Goal: Book appointment/travel/reservation

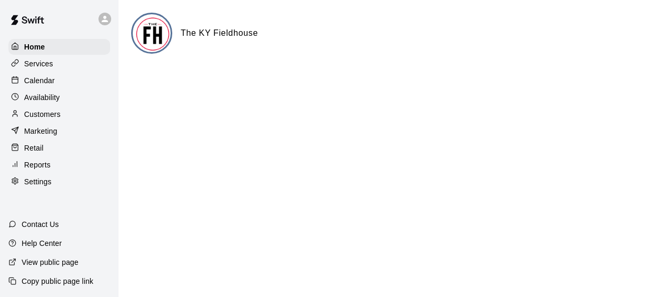
click at [41, 79] on p "Calendar" at bounding box center [39, 80] width 31 height 11
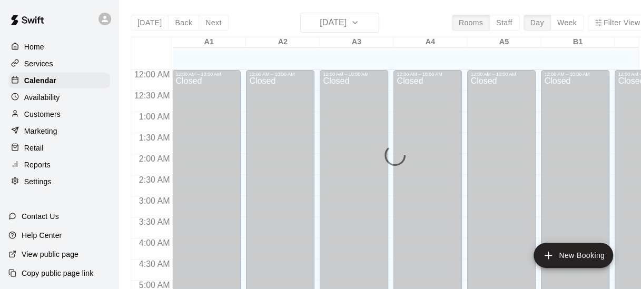
scroll to position [575, 0]
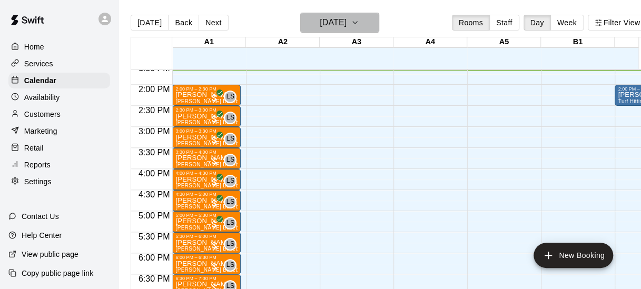
click at [359, 23] on icon "button" at bounding box center [355, 22] width 8 height 13
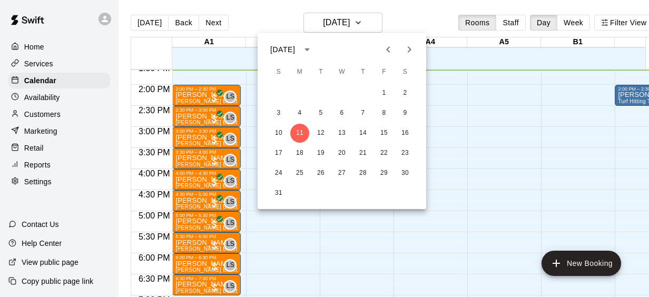
click at [389, 50] on icon "Previous month" at bounding box center [388, 49] width 13 height 13
click at [298, 152] on button "21" at bounding box center [299, 153] width 19 height 19
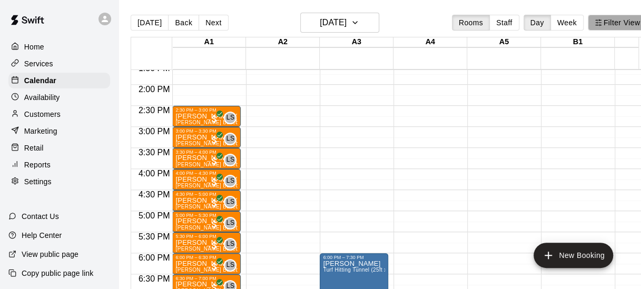
click at [616, 20] on button "Filter View" at bounding box center [617, 23] width 59 height 16
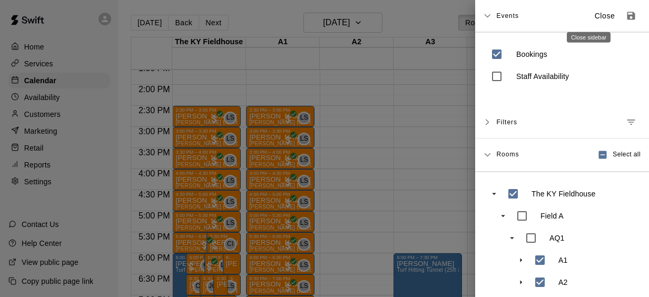
click at [595, 13] on p "Close" at bounding box center [605, 16] width 21 height 11
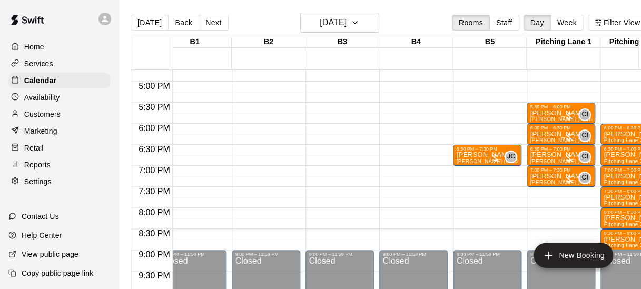
scroll to position [0, 0]
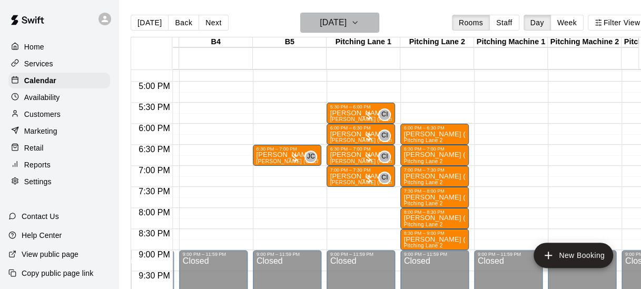
click at [359, 18] on icon "button" at bounding box center [355, 22] width 8 height 13
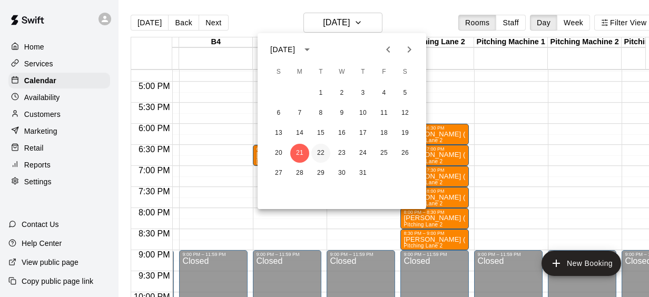
click at [322, 151] on button "22" at bounding box center [320, 153] width 19 height 19
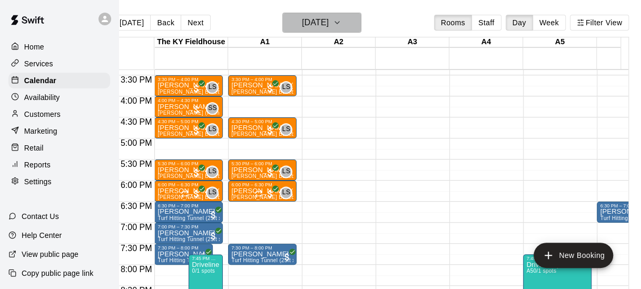
click at [341, 19] on icon "button" at bounding box center [337, 22] width 8 height 13
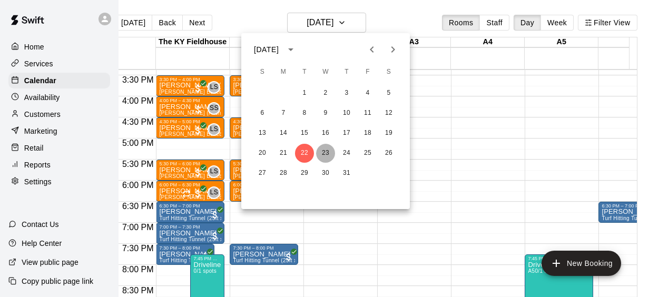
click at [324, 156] on button "23" at bounding box center [325, 153] width 19 height 19
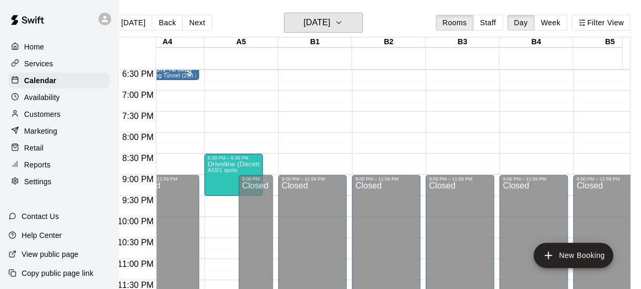
scroll to position [0, 387]
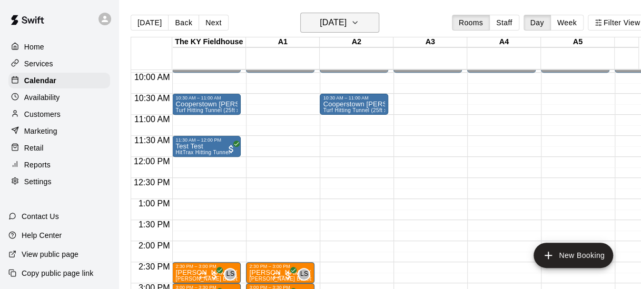
click at [359, 25] on icon "button" at bounding box center [355, 22] width 8 height 13
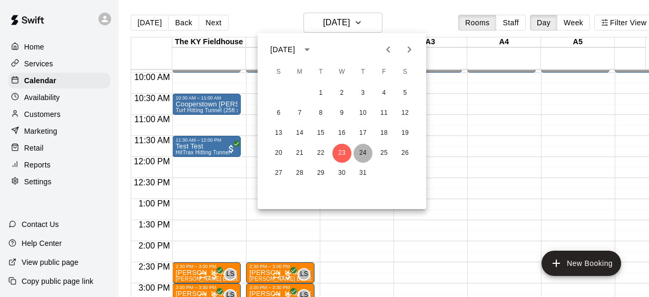
click at [363, 153] on button "24" at bounding box center [362, 153] width 19 height 19
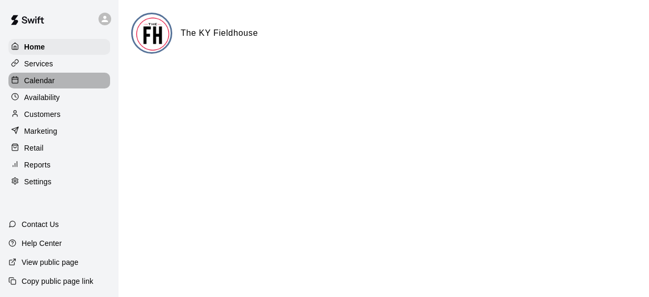
click at [42, 80] on p "Calendar" at bounding box center [39, 80] width 31 height 11
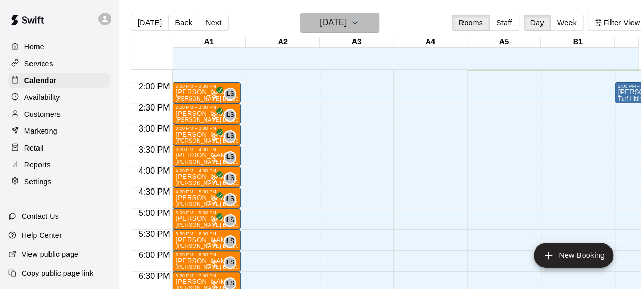
click at [357, 22] on icon "button" at bounding box center [355, 23] width 4 height 2
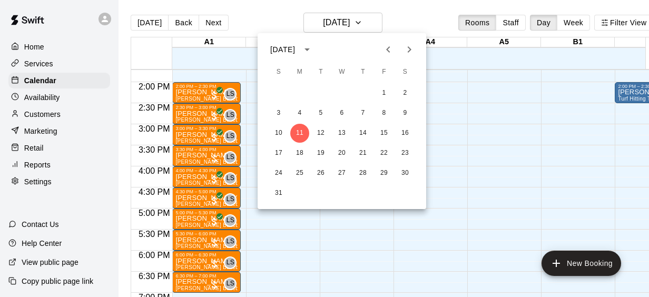
click at [390, 51] on icon "Previous month" at bounding box center [388, 49] width 13 height 13
click at [361, 155] on button "24" at bounding box center [362, 153] width 19 height 19
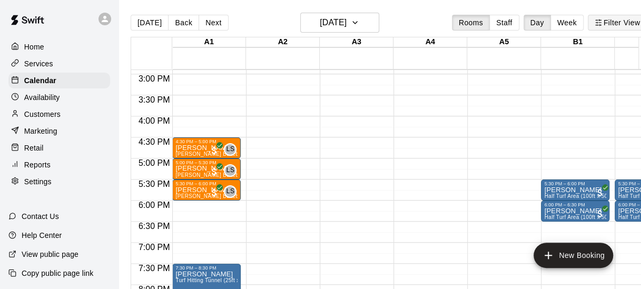
click at [610, 23] on button "Filter View" at bounding box center [617, 23] width 59 height 16
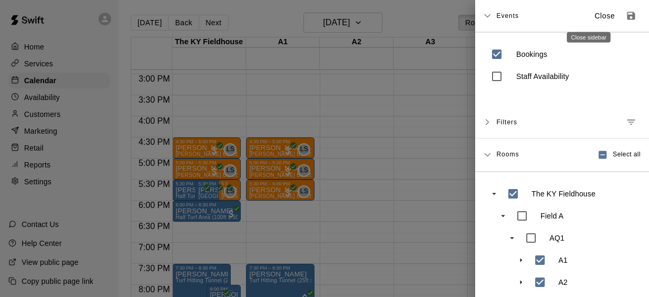
click at [595, 14] on p "Close" at bounding box center [605, 16] width 21 height 11
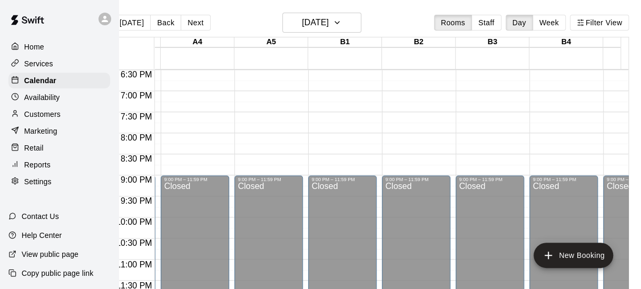
scroll to position [779, 0]
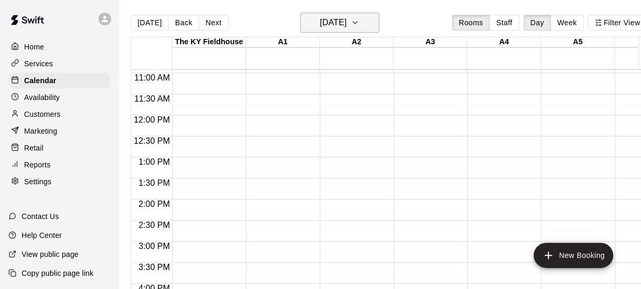
click at [357, 23] on icon "button" at bounding box center [355, 23] width 4 height 2
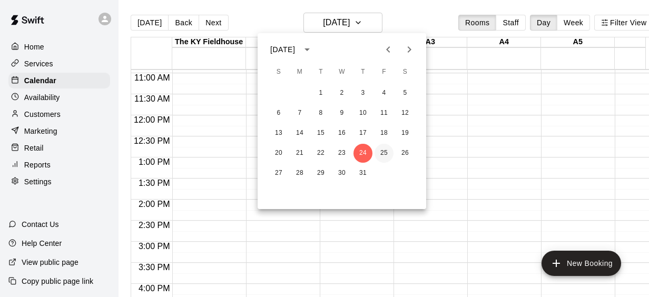
click at [386, 153] on button "25" at bounding box center [383, 153] width 19 height 19
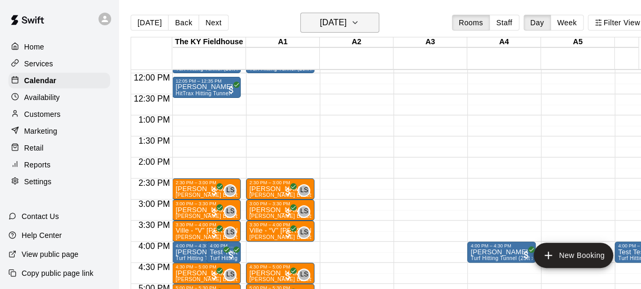
click at [359, 22] on icon "button" at bounding box center [355, 22] width 8 height 13
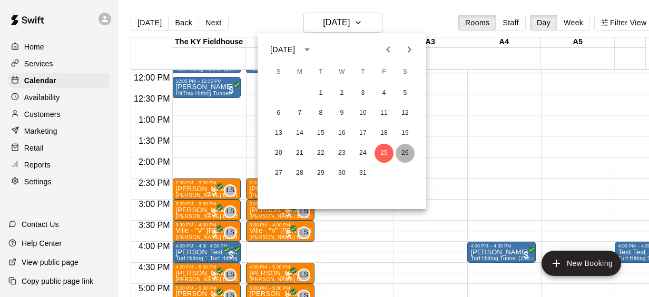
click at [407, 150] on button "26" at bounding box center [405, 153] width 19 height 19
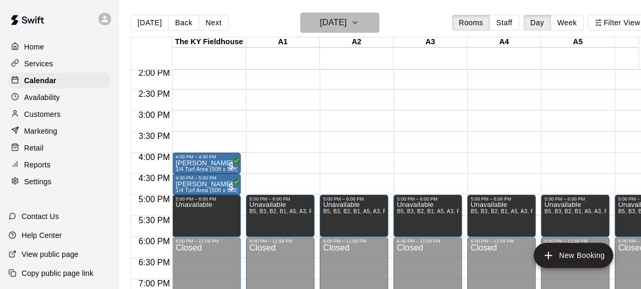
click at [359, 22] on icon "button" at bounding box center [355, 22] width 8 height 13
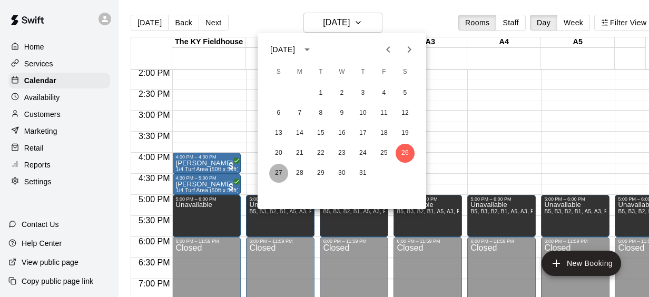
click at [280, 167] on button "27" at bounding box center [278, 173] width 19 height 19
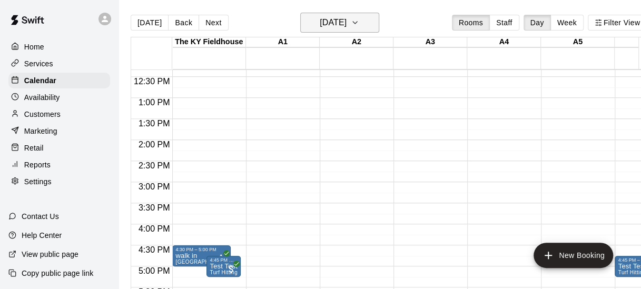
click at [359, 25] on icon "button" at bounding box center [355, 22] width 8 height 13
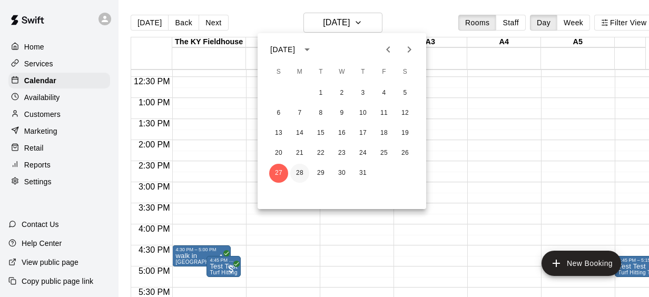
click at [298, 173] on button "28" at bounding box center [299, 173] width 19 height 19
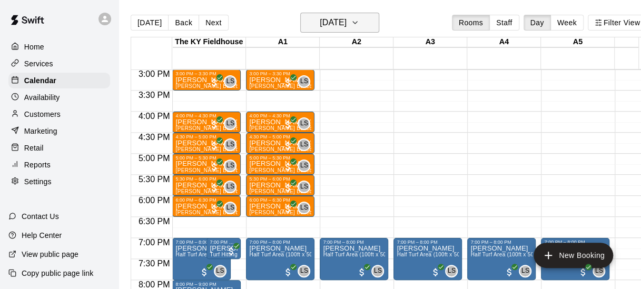
click at [359, 21] on icon "button" at bounding box center [355, 22] width 8 height 13
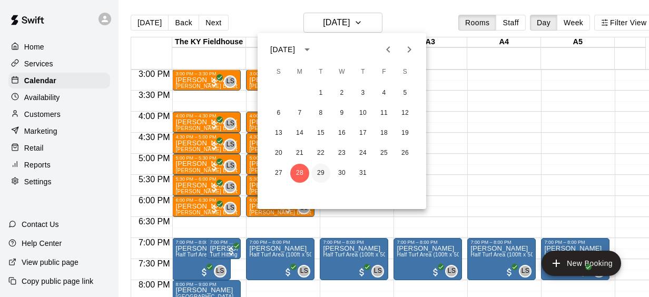
click at [323, 172] on button "29" at bounding box center [320, 173] width 19 height 19
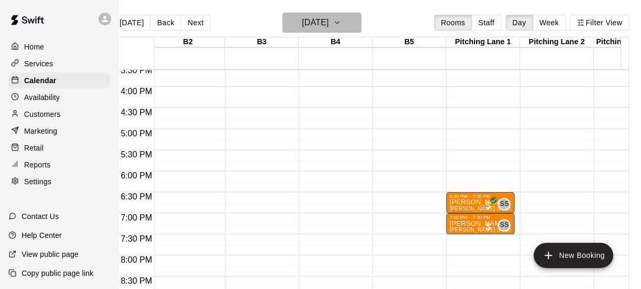
click at [341, 23] on icon "button" at bounding box center [337, 22] width 8 height 13
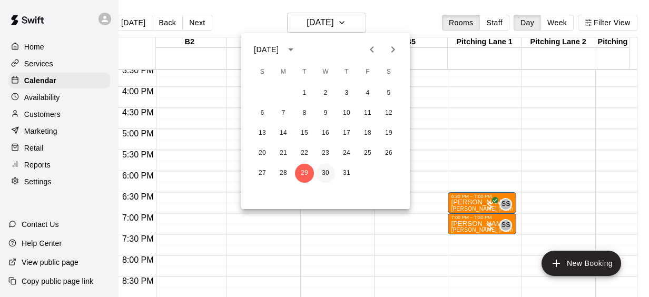
click at [324, 172] on button "30" at bounding box center [325, 173] width 19 height 19
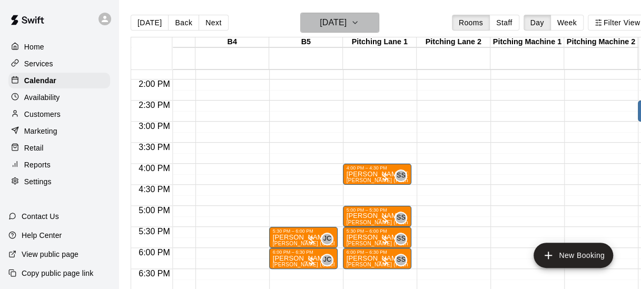
click at [373, 22] on button "[DATE]" at bounding box center [339, 23] width 79 height 20
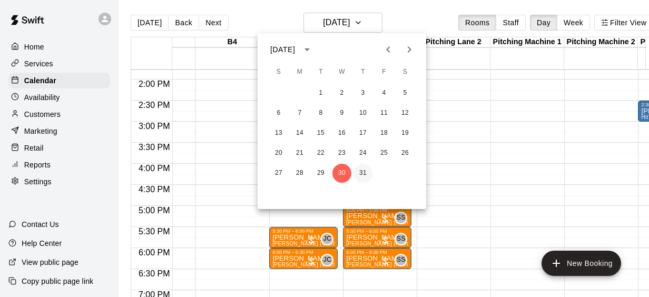
click at [363, 171] on button "31" at bounding box center [362, 173] width 19 height 19
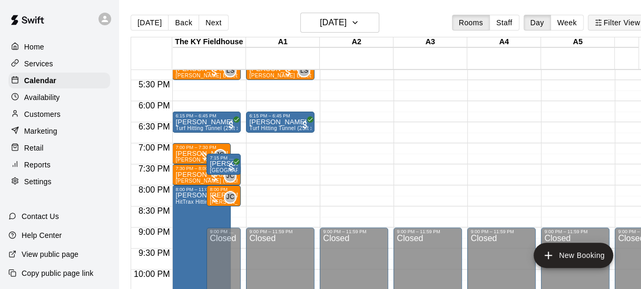
click at [619, 23] on button "Filter View" at bounding box center [617, 23] width 59 height 16
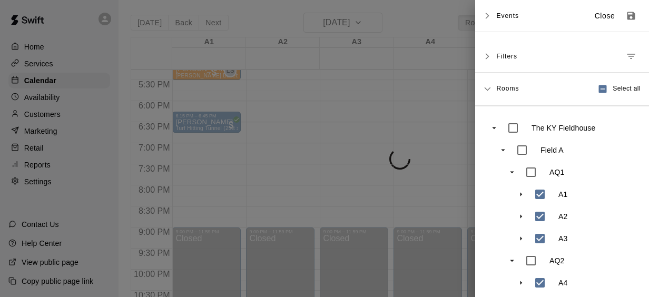
click at [595, 18] on p "Close" at bounding box center [605, 16] width 21 height 11
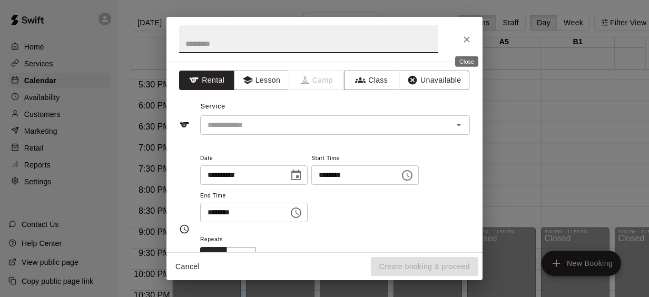
click at [469, 42] on icon "Close" at bounding box center [466, 39] width 11 height 11
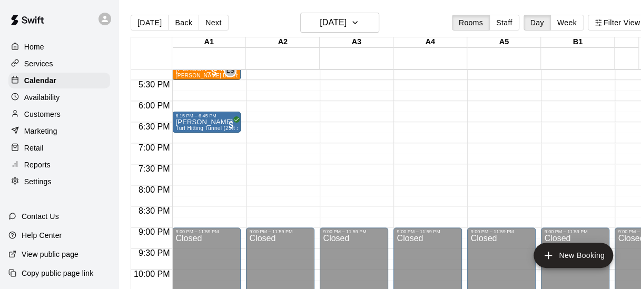
click at [41, 64] on p "Services" at bounding box center [38, 63] width 29 height 11
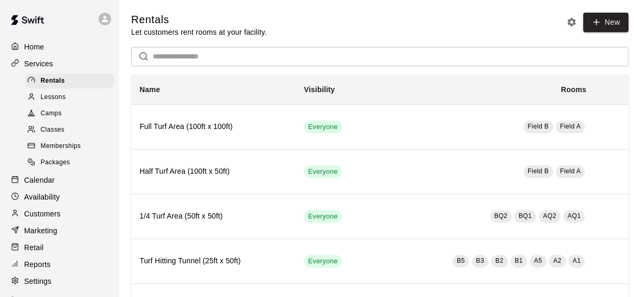
click at [54, 98] on span "Lessons" at bounding box center [53, 97] width 25 height 11
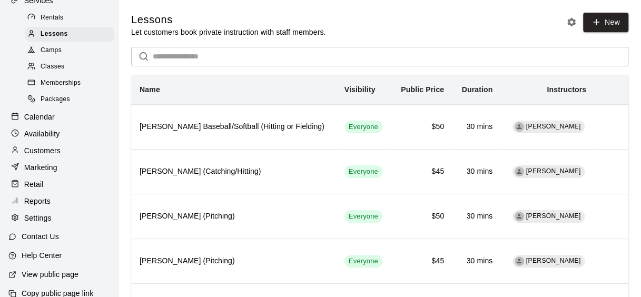
scroll to position [72, 0]
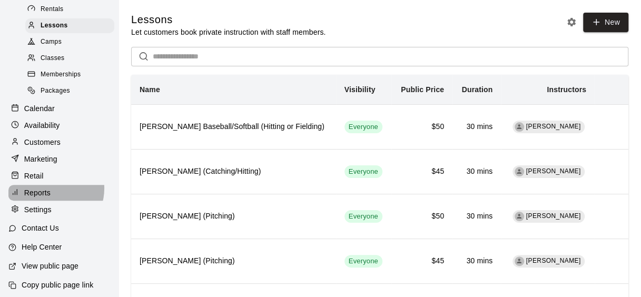
click at [51, 197] on div "Reports" at bounding box center [59, 193] width 102 height 16
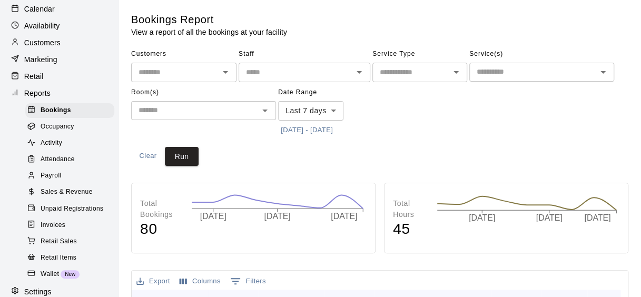
click at [456, 75] on icon "Open" at bounding box center [456, 72] width 13 height 13
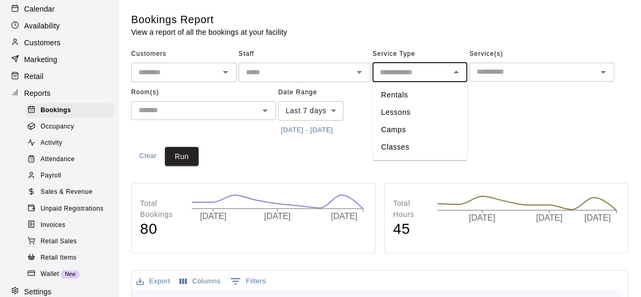
click at [445, 107] on li "Lessons" at bounding box center [419, 112] width 95 height 17
type input "*******"
click at [552, 70] on input "text" at bounding box center [532, 71] width 121 height 13
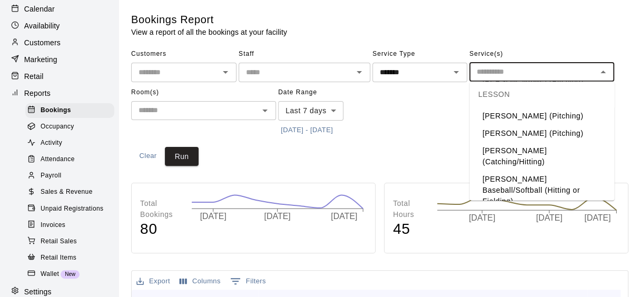
scroll to position [57, 0]
click at [569, 170] on li "[PERSON_NAME] Baseball/Softball (Hitting or Fielding)" at bounding box center [541, 189] width 145 height 39
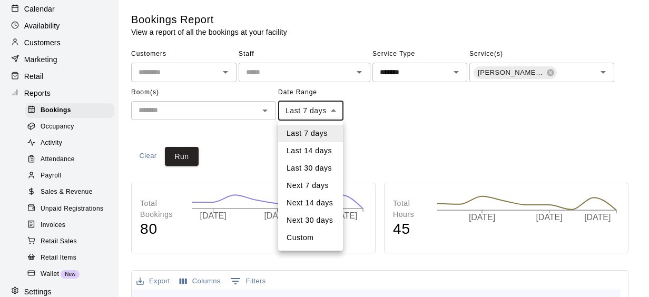
click at [305, 241] on li "Custom" at bounding box center [310, 237] width 65 height 17
type input "******"
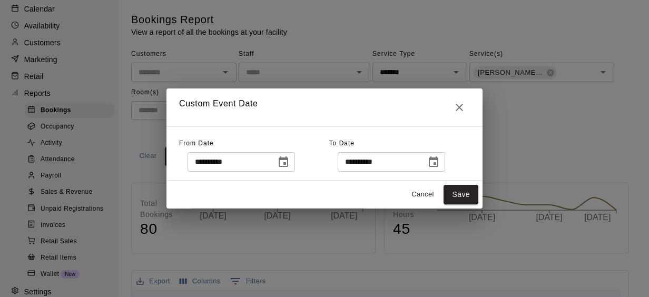
click at [288, 163] on icon "Choose date, selected date is Aug 4, 2025" at bounding box center [283, 161] width 9 height 11
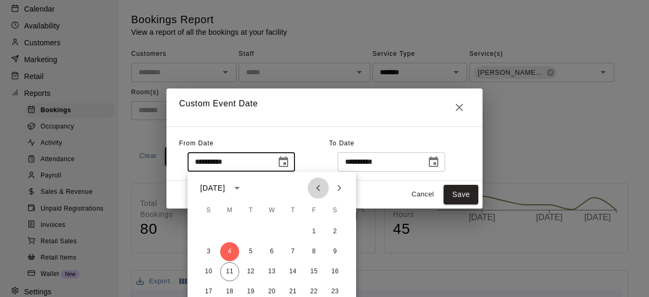
click at [318, 187] on icon "Previous month" at bounding box center [318, 188] width 13 height 13
click at [250, 229] on button "1" at bounding box center [250, 231] width 19 height 19
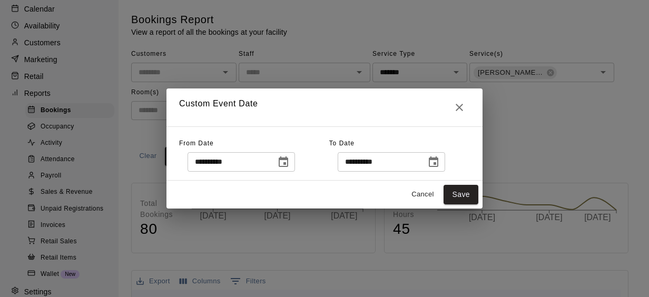
type input "**********"
click at [444, 162] on button "Choose date, selected date is Aug 11, 2025" at bounding box center [433, 162] width 21 height 21
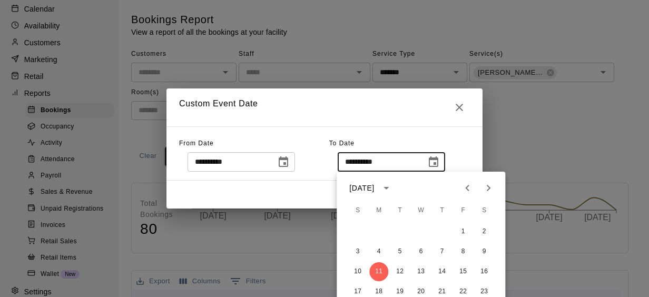
click at [466, 188] on icon "Previous month" at bounding box center [467, 188] width 4 height 6
click at [485, 289] on button "26" at bounding box center [484, 291] width 19 height 19
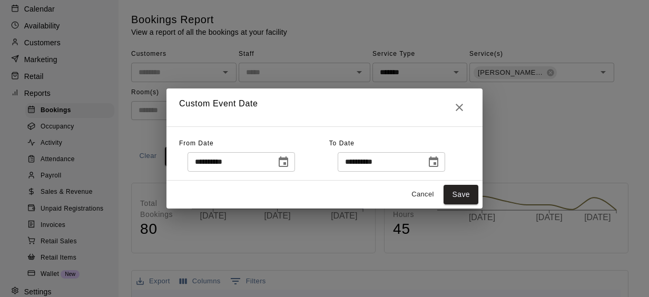
click at [365, 161] on input "**********" at bounding box center [378, 161] width 81 height 19
type input "**********"
click at [459, 195] on button "Save" at bounding box center [460, 194] width 35 height 19
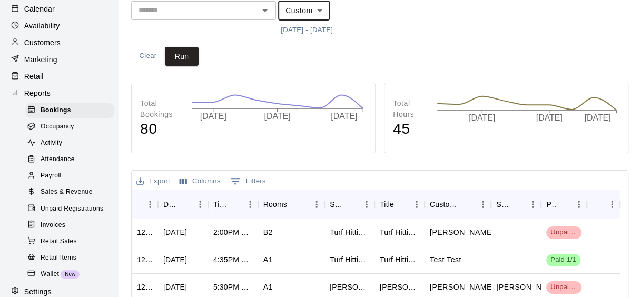
scroll to position [0, 0]
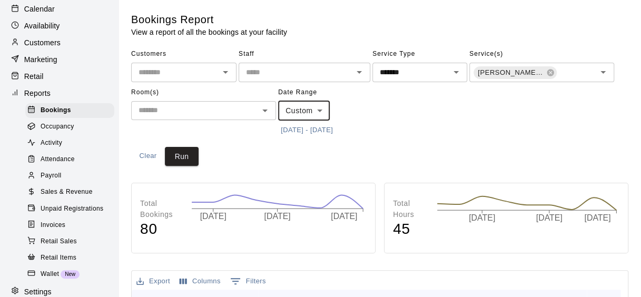
click at [227, 73] on icon "Open" at bounding box center [225, 72] width 13 height 13
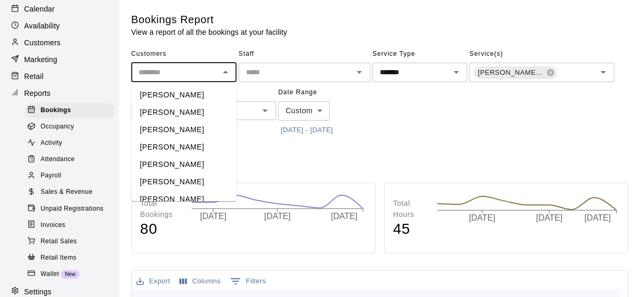
click at [403, 116] on div "Customers ​ [PERSON_NAME] [PERSON_NAME] [PERSON_NAME] [PERSON_NAME] [PERSON_NAM…" at bounding box center [379, 92] width 497 height 93
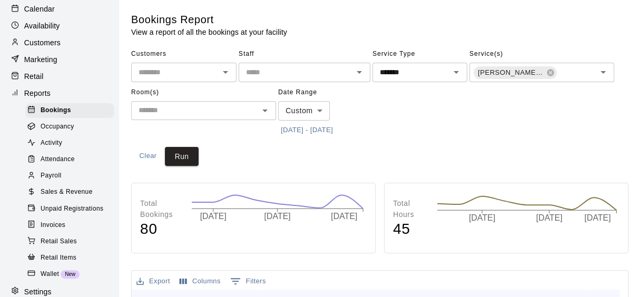
click at [361, 67] on icon "Open" at bounding box center [359, 72] width 13 height 13
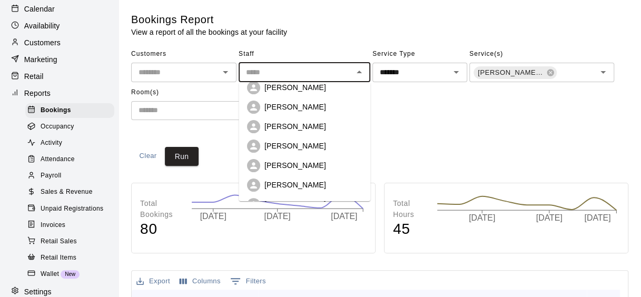
scroll to position [201, 0]
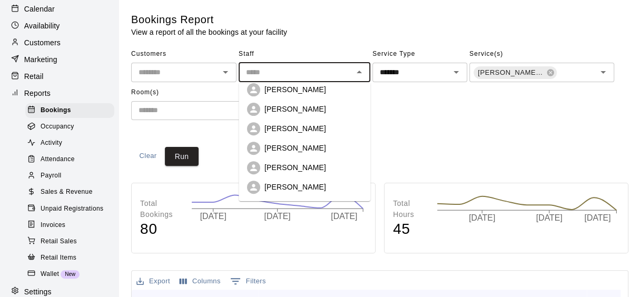
click at [421, 127] on div "Customers ​ Staff ​ [PERSON_NAME] [PERSON_NAME] [PERSON_NAME] [PERSON_NAME] [PE…" at bounding box center [379, 92] width 497 height 93
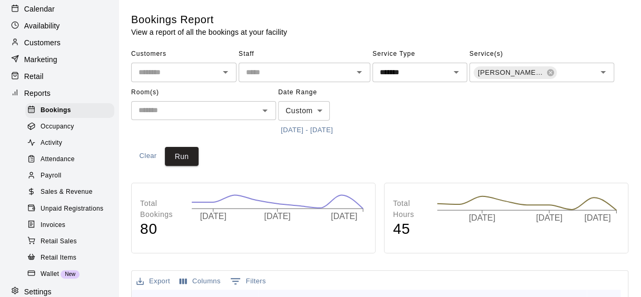
click at [361, 71] on icon "Open" at bounding box center [359, 72] width 13 height 13
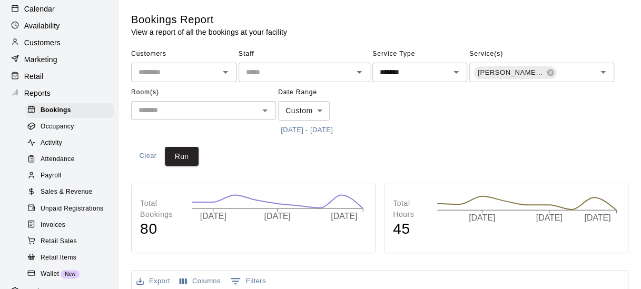
click at [421, 116] on div "Customers ​ Staff ​ Service Type ******* ​ Service(s) [PERSON_NAME] Baseball/So…" at bounding box center [379, 92] width 497 height 93
click at [456, 72] on icon "Open" at bounding box center [455, 72] width 5 height 3
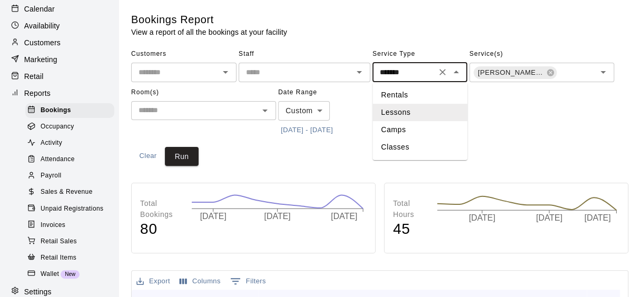
click at [402, 89] on li "Rentals" at bounding box center [419, 94] width 95 height 17
type input "*******"
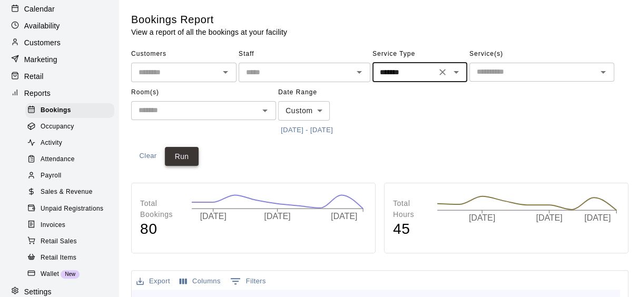
click at [189, 150] on button "Run" at bounding box center [182, 156] width 34 height 19
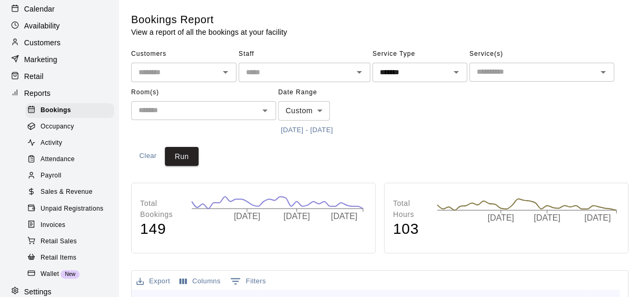
click at [528, 68] on input "text" at bounding box center [532, 71] width 121 height 13
click at [416, 123] on div "Customers ​ Staff ​ Service Type ******* ​ Service(s) ​ Room(s) ​ Date Range Cu…" at bounding box center [379, 92] width 497 height 93
click at [146, 159] on button "Clear" at bounding box center [148, 156] width 34 height 19
type input "****"
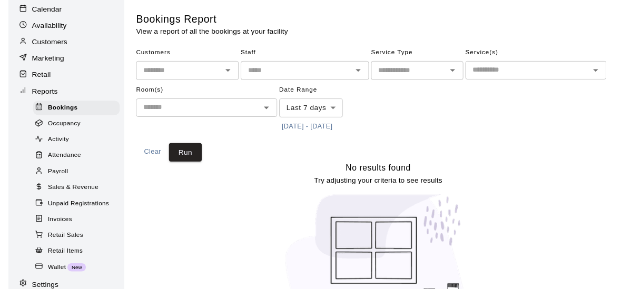
scroll to position [0, 0]
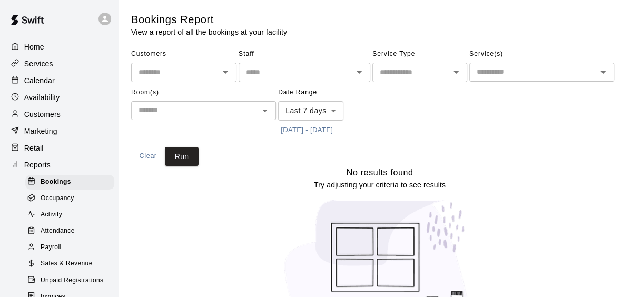
click at [35, 42] on p "Home" at bounding box center [34, 47] width 20 height 11
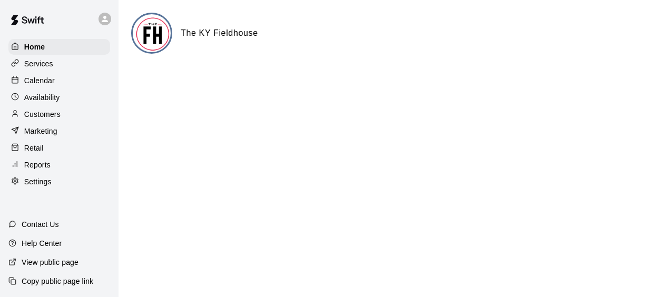
click at [45, 81] on p "Calendar" at bounding box center [39, 80] width 31 height 11
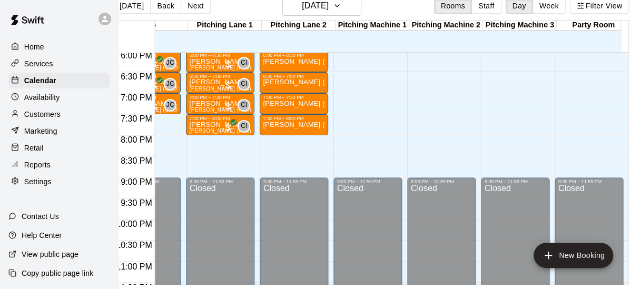
scroll to position [0, 362]
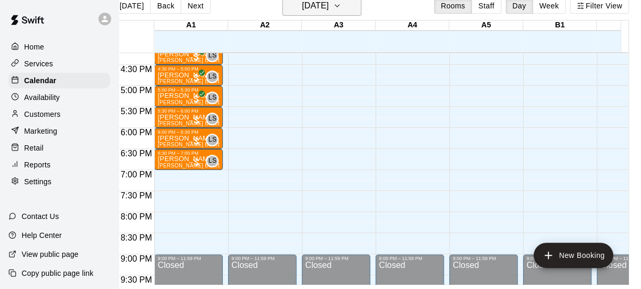
click at [341, 1] on icon "button" at bounding box center [337, 5] width 8 height 13
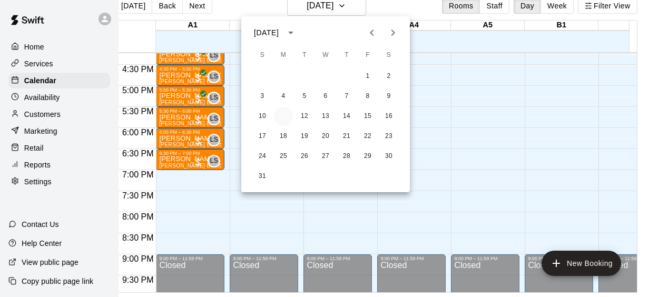
click at [283, 114] on button "11" at bounding box center [283, 116] width 19 height 19
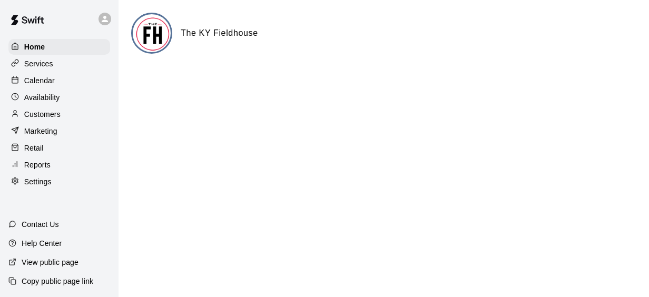
click at [43, 82] on p "Calendar" at bounding box center [39, 80] width 31 height 11
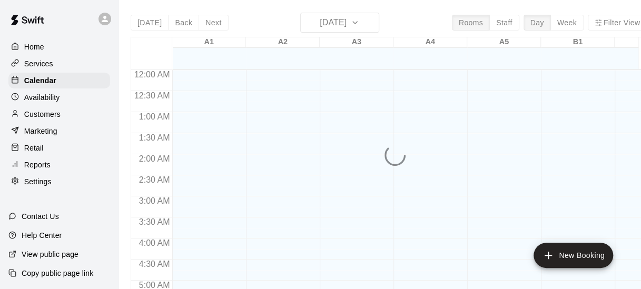
scroll to position [595, 0]
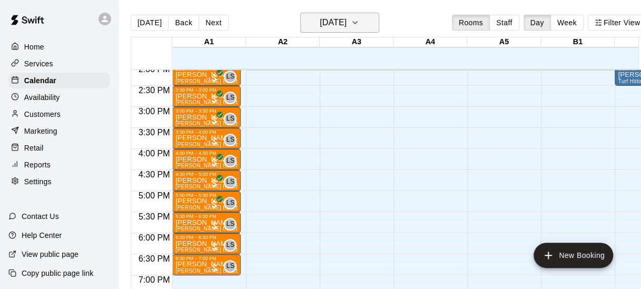
click at [359, 24] on icon "button" at bounding box center [355, 22] width 8 height 13
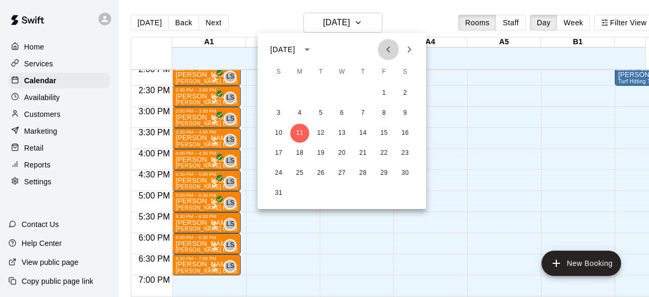
click at [386, 52] on icon "Previous month" at bounding box center [388, 49] width 13 height 13
click at [321, 95] on button "1" at bounding box center [320, 93] width 19 height 19
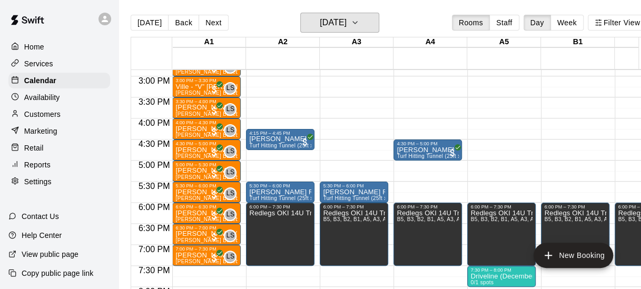
scroll to position [625, 0]
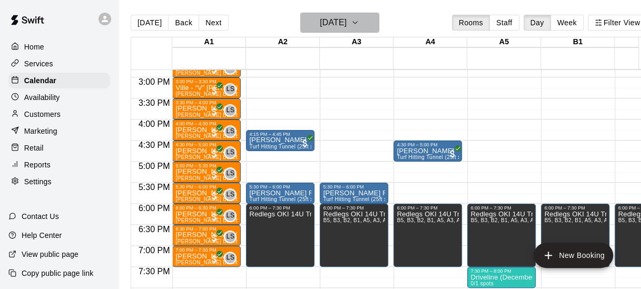
click at [359, 28] on icon "button" at bounding box center [355, 22] width 8 height 13
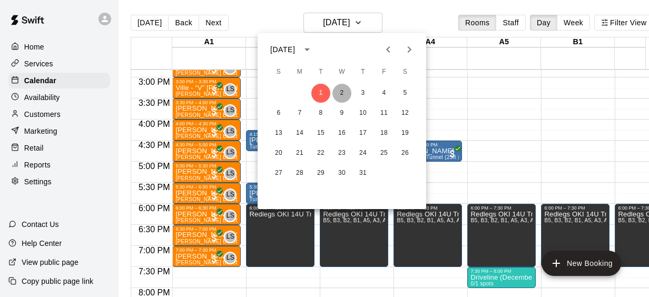
click at [341, 91] on button "2" at bounding box center [341, 93] width 19 height 19
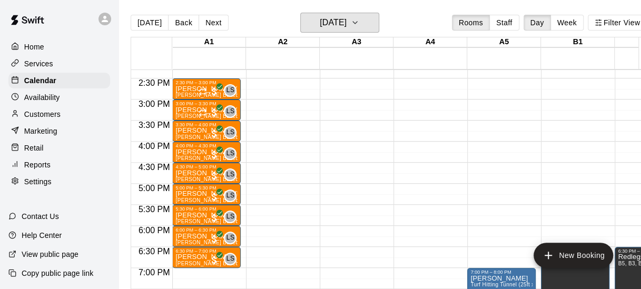
scroll to position [604, 0]
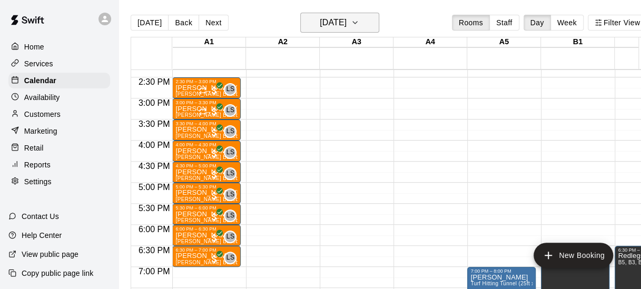
click at [371, 24] on button "Wednesday Jul 02" at bounding box center [339, 23] width 79 height 20
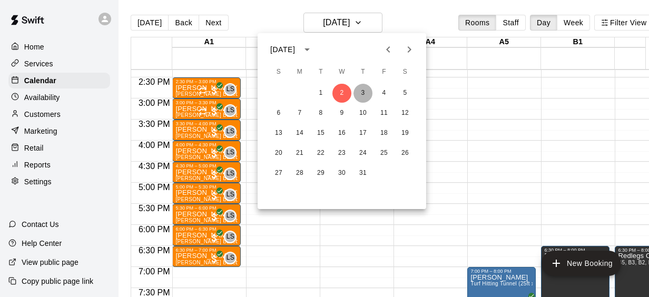
click at [364, 89] on button "3" at bounding box center [362, 93] width 19 height 19
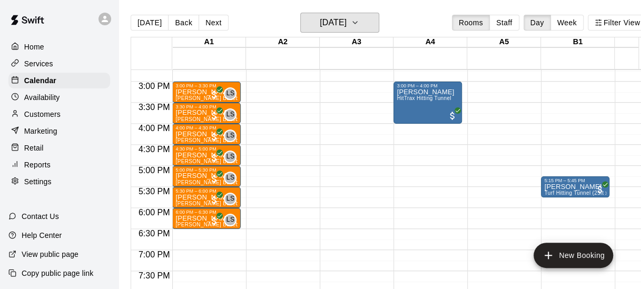
scroll to position [621, 0]
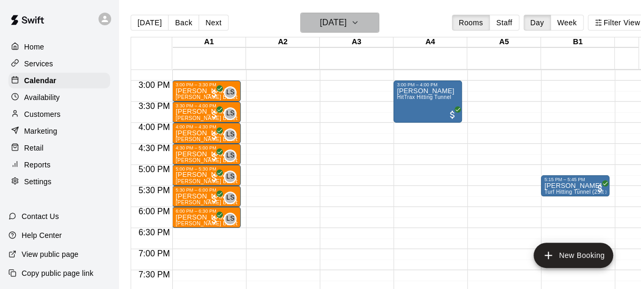
click at [359, 24] on icon "button" at bounding box center [355, 22] width 8 height 13
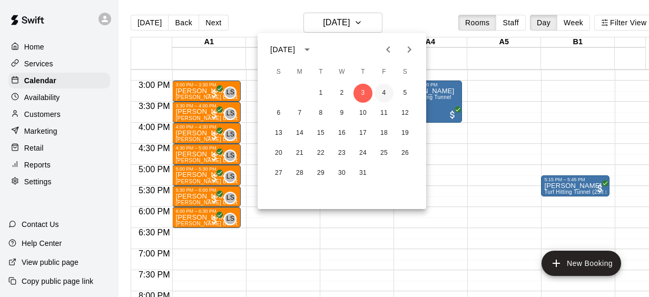
click at [387, 93] on button "4" at bounding box center [383, 93] width 19 height 19
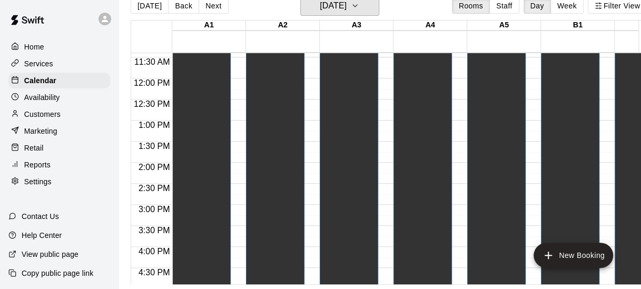
scroll to position [479, 0]
click at [342, 3] on h6 "Friday Jul 04" at bounding box center [333, 5] width 27 height 15
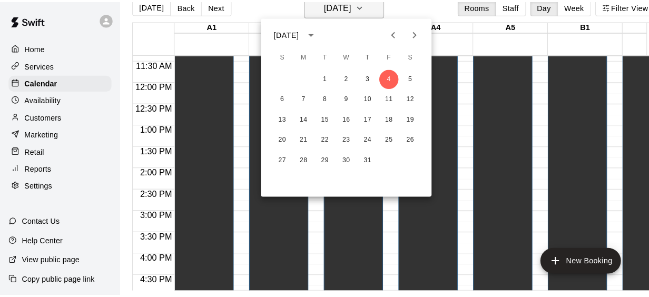
scroll to position [17, 0]
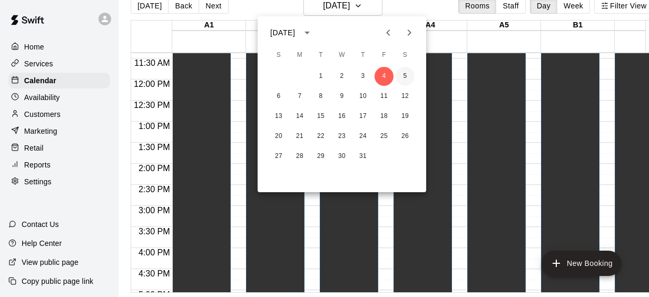
click at [398, 74] on button "5" at bounding box center [405, 76] width 19 height 19
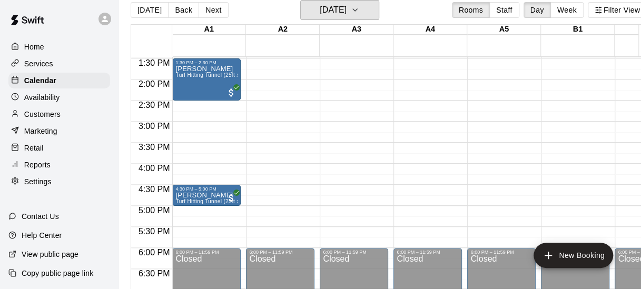
scroll to position [567, 0]
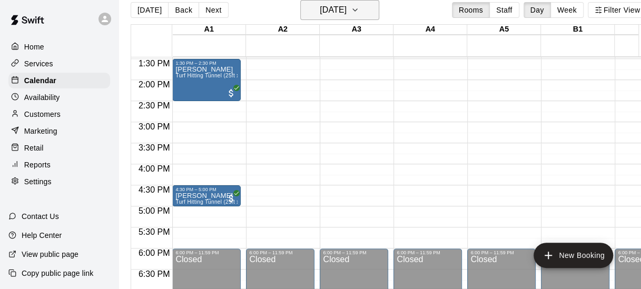
click at [325, 2] on button "Saturday Jul 05" at bounding box center [339, 10] width 79 height 20
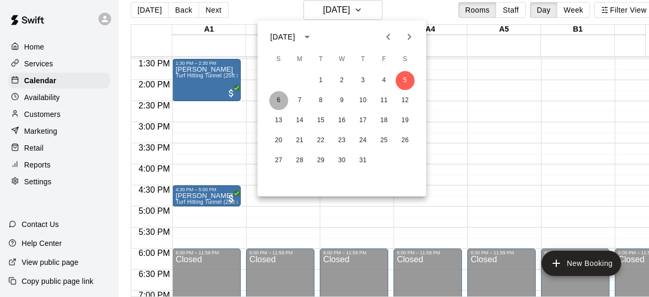
click at [278, 95] on button "6" at bounding box center [278, 100] width 19 height 19
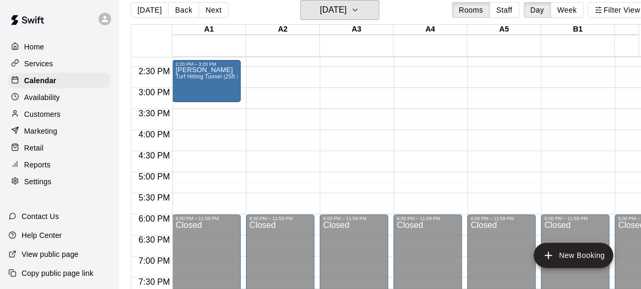
scroll to position [604, 0]
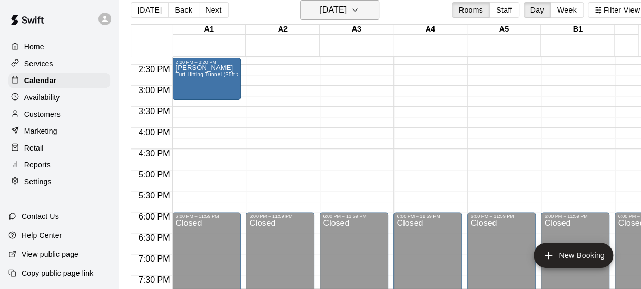
click at [347, 7] on h6 "Sunday Jul 06" at bounding box center [333, 10] width 27 height 15
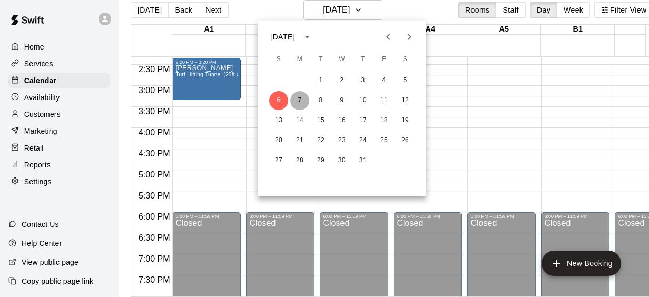
click at [305, 100] on button "7" at bounding box center [299, 100] width 19 height 19
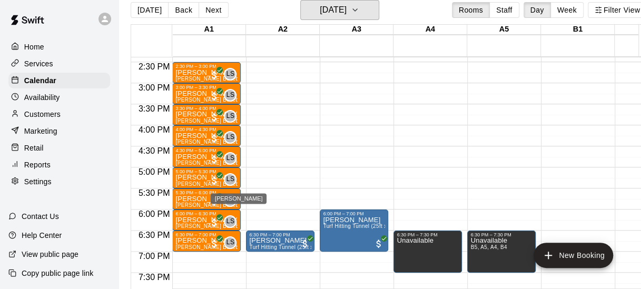
scroll to position [606, 0]
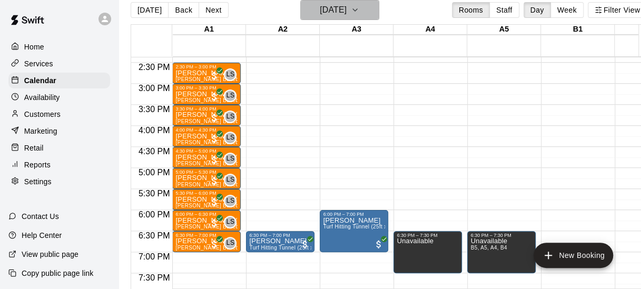
click at [340, 12] on h6 "Monday Jul 07" at bounding box center [333, 10] width 27 height 15
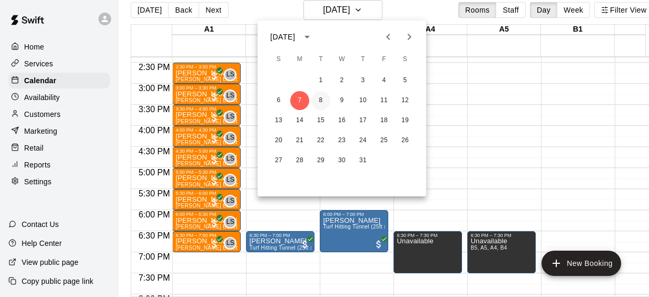
click at [318, 107] on button "8" at bounding box center [320, 100] width 19 height 19
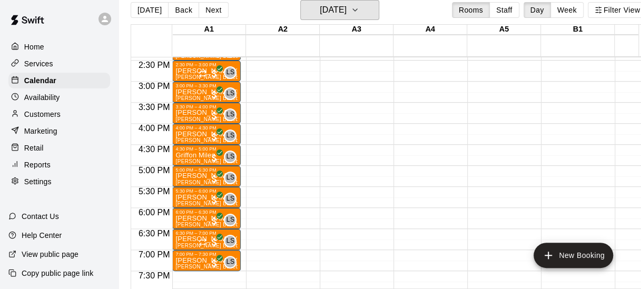
scroll to position [616, 0]
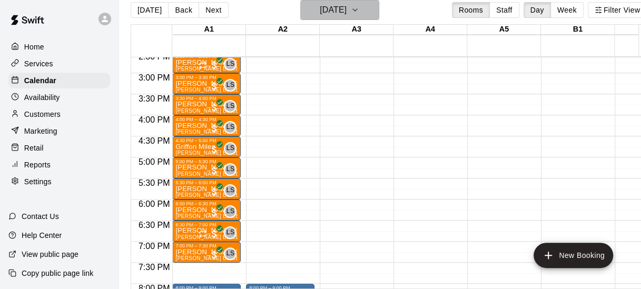
click at [343, 12] on h6 "Tuesday Jul 08" at bounding box center [333, 10] width 27 height 15
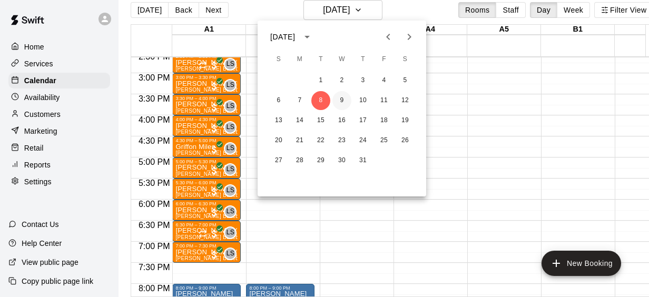
click at [341, 100] on button "9" at bounding box center [341, 100] width 19 height 19
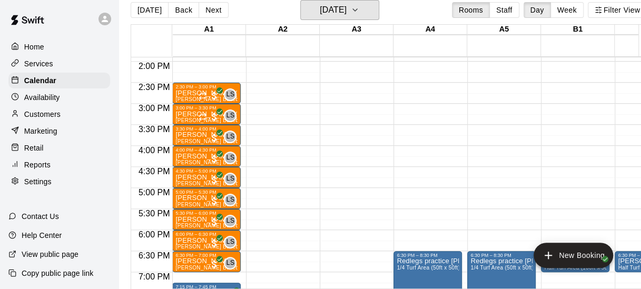
scroll to position [592, 0]
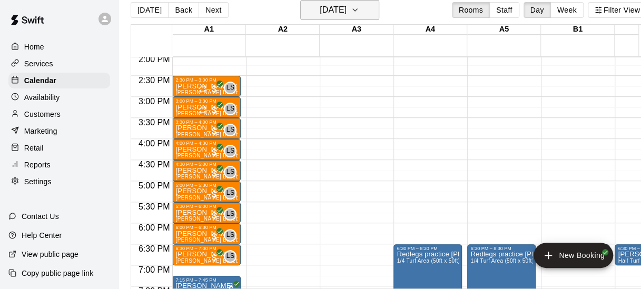
click at [344, 6] on h6 "Wednesday Jul 09" at bounding box center [333, 10] width 27 height 15
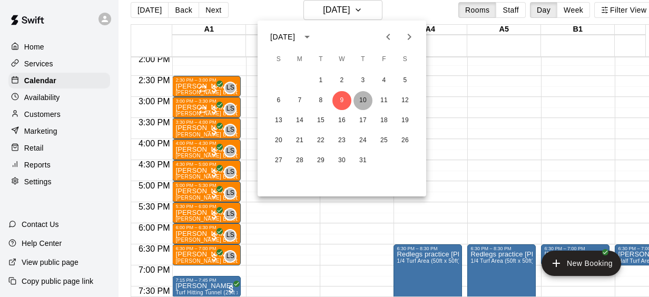
click at [356, 99] on button "10" at bounding box center [362, 100] width 19 height 19
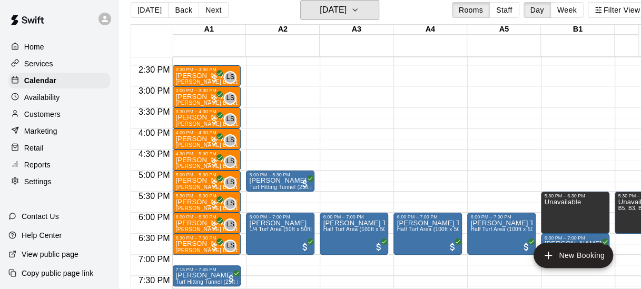
scroll to position [602, 0]
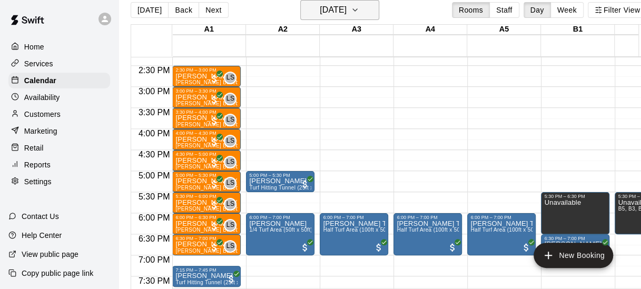
click at [347, 9] on h6 "Thursday Jul 10" at bounding box center [333, 10] width 27 height 15
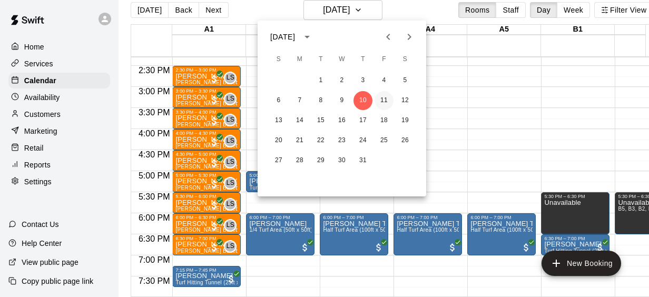
click at [383, 101] on button "11" at bounding box center [383, 100] width 19 height 19
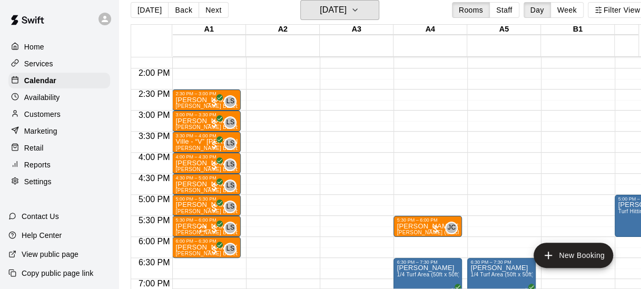
scroll to position [579, 0]
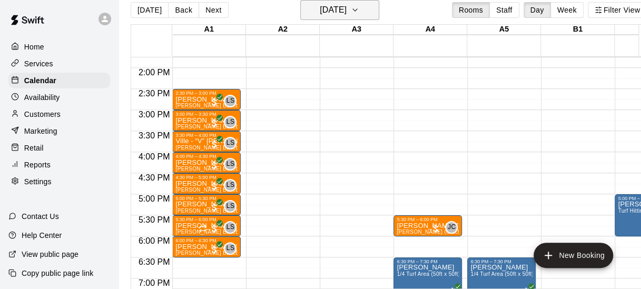
click at [341, 9] on h6 "Friday Jul 11" at bounding box center [333, 10] width 27 height 15
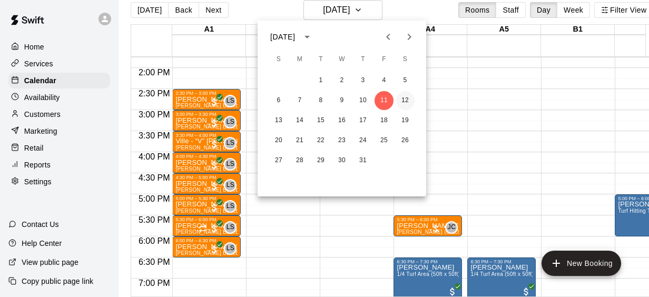
click at [403, 99] on button "12" at bounding box center [405, 100] width 19 height 19
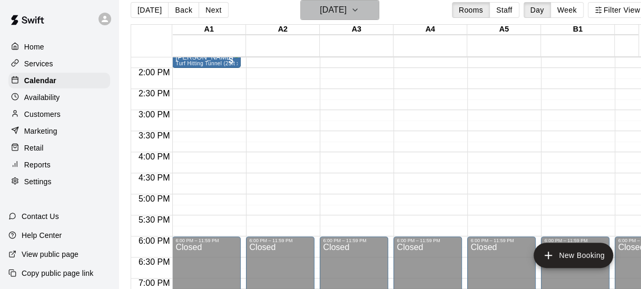
click at [332, 11] on h6 "Saturday Jul 12" at bounding box center [333, 10] width 27 height 15
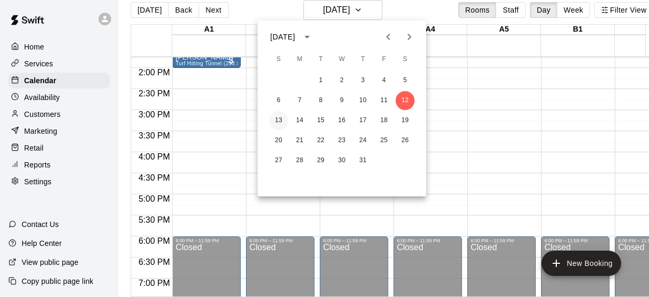
click at [282, 119] on button "13" at bounding box center [278, 120] width 19 height 19
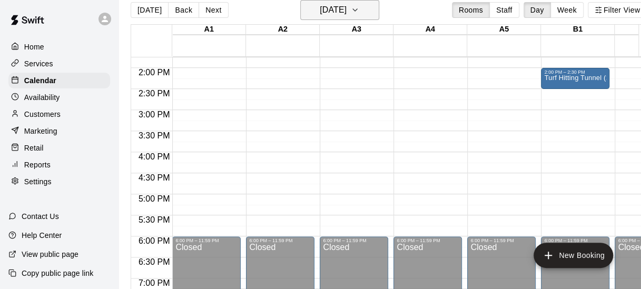
click at [333, 11] on h6 "Sunday Jul 13" at bounding box center [333, 10] width 27 height 15
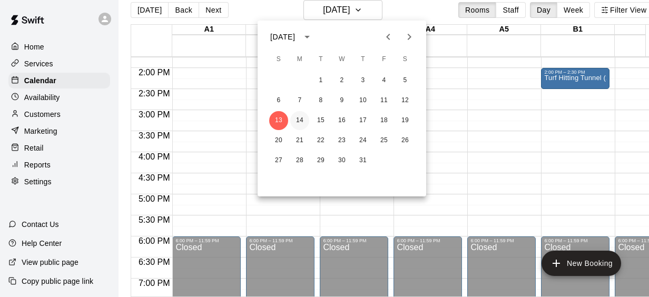
click at [301, 122] on button "14" at bounding box center [299, 120] width 19 height 19
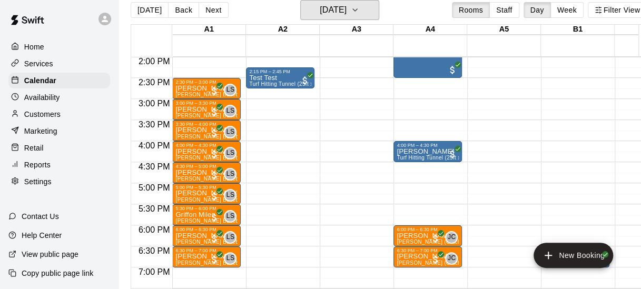
scroll to position [595, 0]
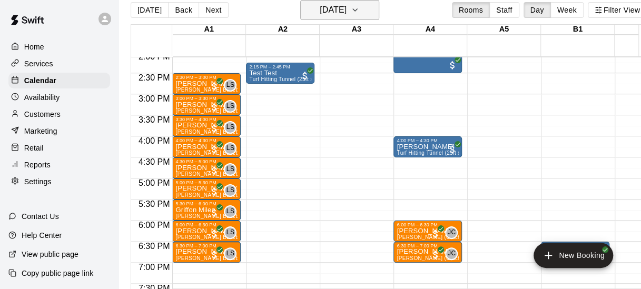
click at [329, 11] on h6 "Monday Jul 14" at bounding box center [333, 10] width 27 height 15
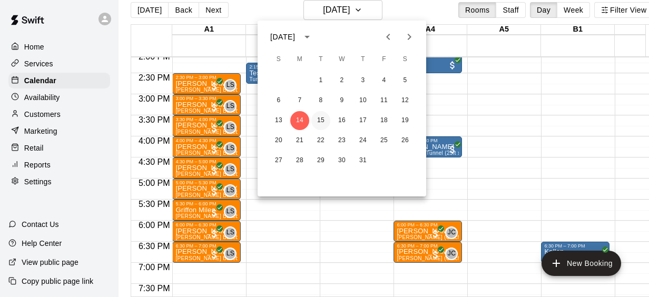
click at [321, 118] on button "15" at bounding box center [320, 120] width 19 height 19
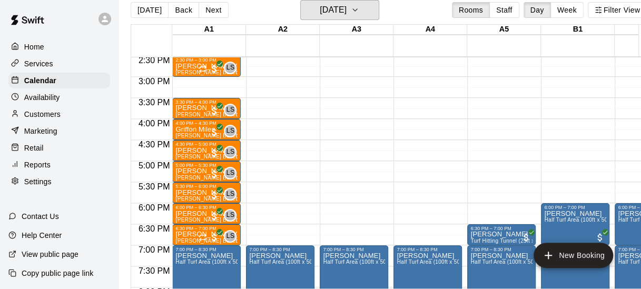
scroll to position [612, 0]
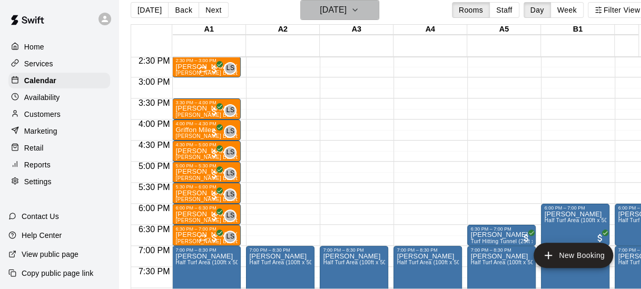
click at [347, 11] on h6 "Tuesday Jul 15" at bounding box center [333, 10] width 27 height 15
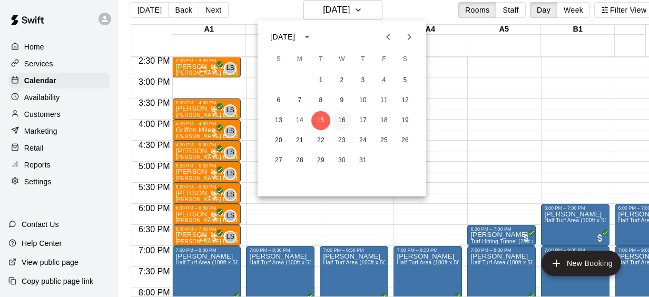
click at [342, 124] on button "16" at bounding box center [341, 120] width 19 height 19
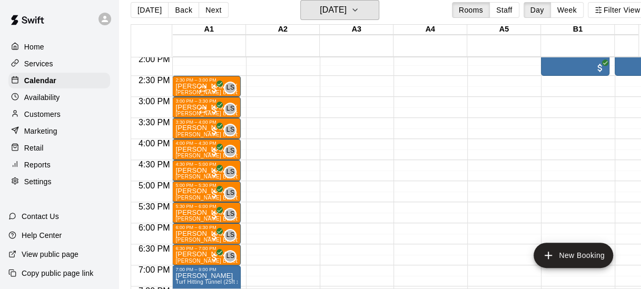
scroll to position [593, 0]
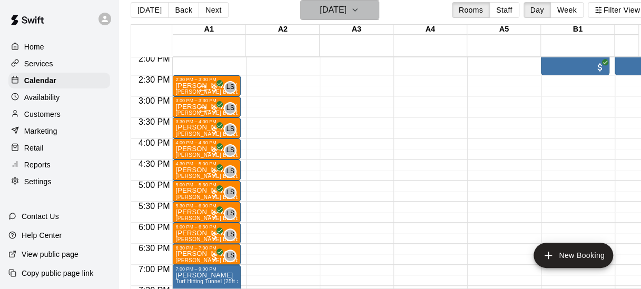
click at [344, 11] on h6 "Wednesday Jul 16" at bounding box center [333, 10] width 27 height 15
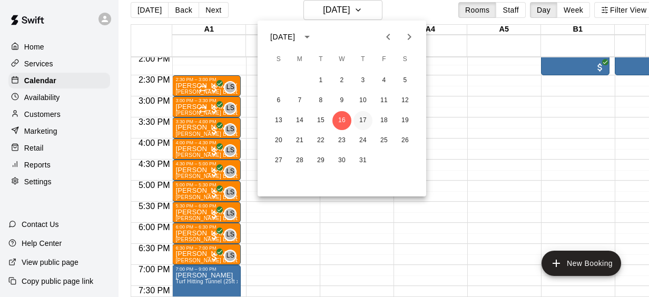
click at [363, 122] on button "17" at bounding box center [362, 120] width 19 height 19
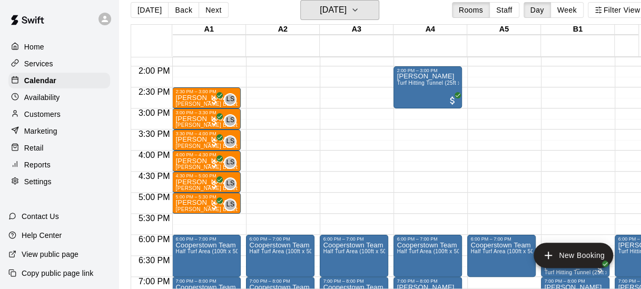
scroll to position [580, 0]
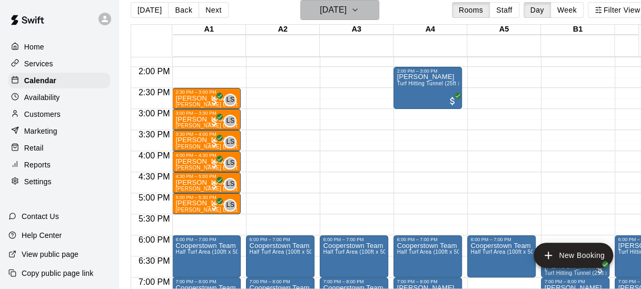
click at [341, 11] on h6 "Thursday Jul 17" at bounding box center [333, 10] width 27 height 15
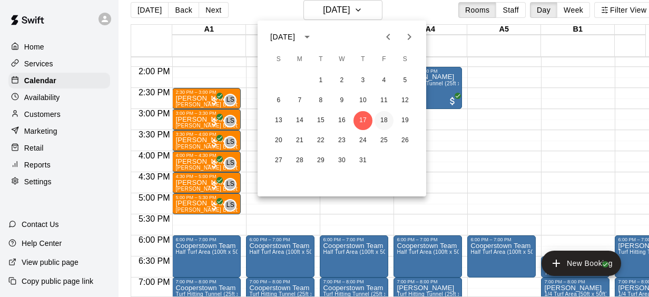
click at [380, 119] on button "18" at bounding box center [383, 120] width 19 height 19
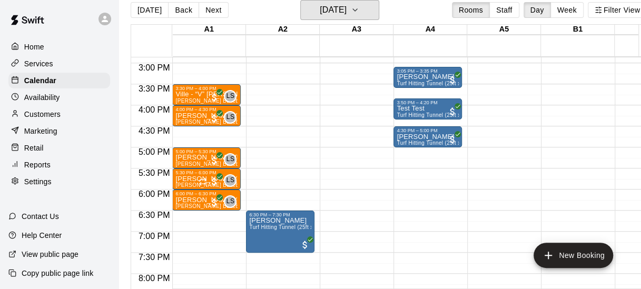
scroll to position [624, 0]
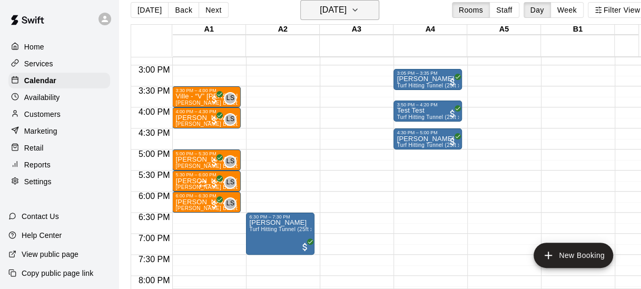
click at [343, 7] on h6 "Friday Jul 18" at bounding box center [333, 10] width 27 height 15
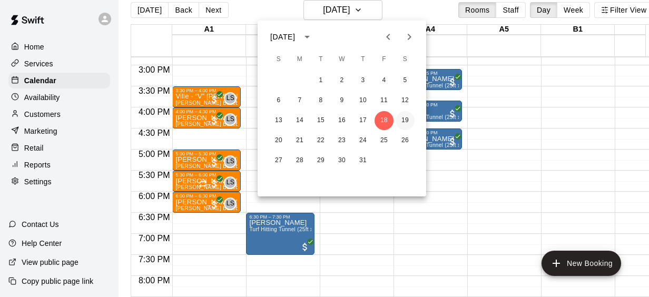
click at [401, 119] on button "19" at bounding box center [405, 120] width 19 height 19
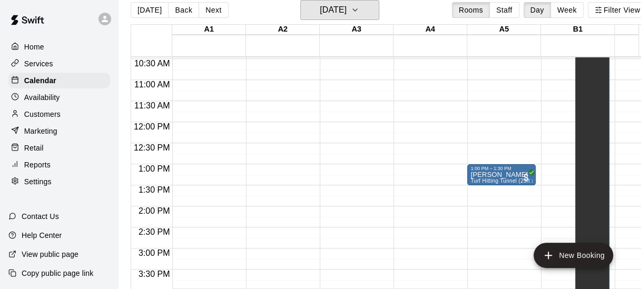
scroll to position [439, 0]
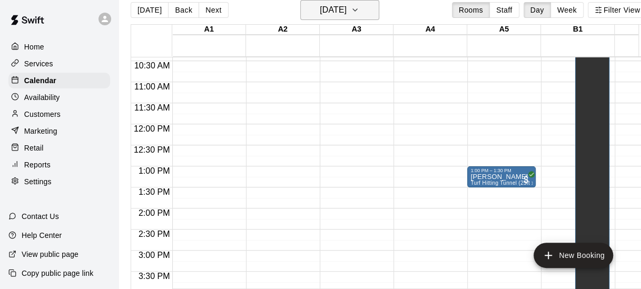
click at [334, 11] on h6 "Saturday Jul 19" at bounding box center [333, 10] width 27 height 15
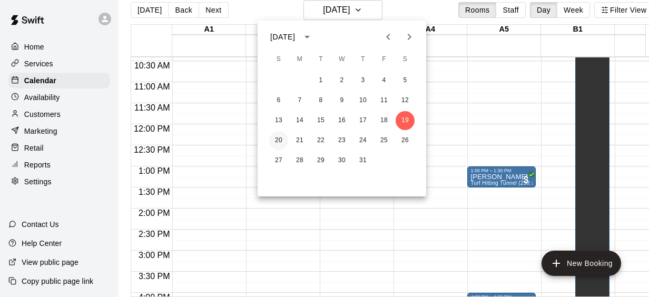
click at [275, 143] on button "20" at bounding box center [278, 140] width 19 height 19
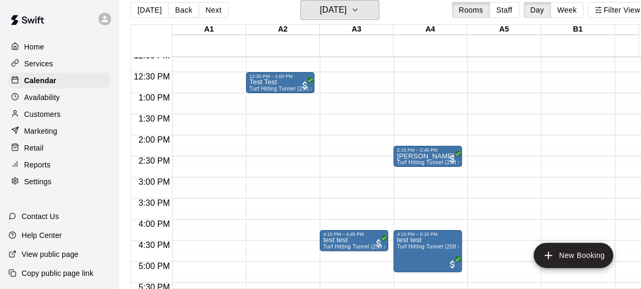
scroll to position [511, 0]
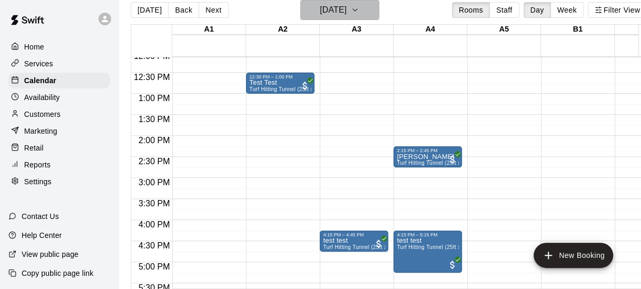
click at [337, 9] on h6 "Sunday Jul 20" at bounding box center [333, 10] width 27 height 15
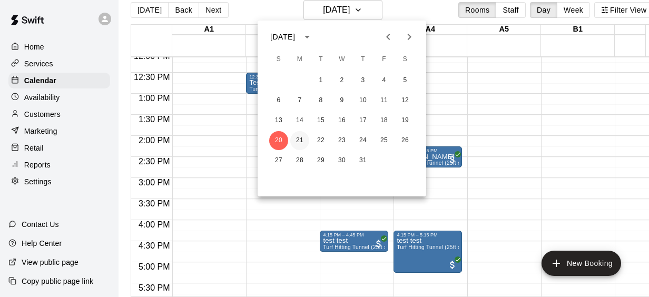
click at [300, 137] on button "21" at bounding box center [299, 140] width 19 height 19
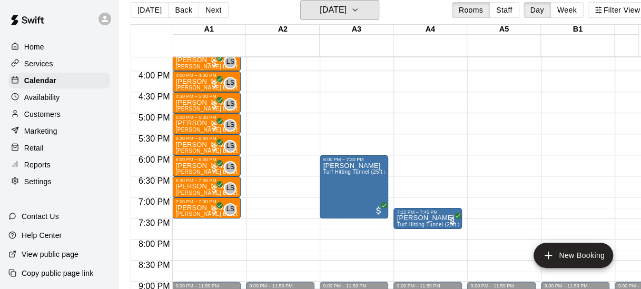
scroll to position [650, 0]
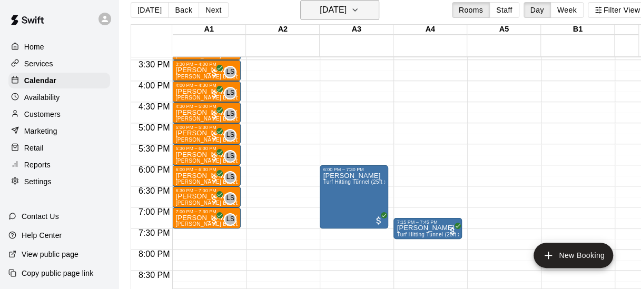
click at [347, 8] on h6 "[DATE]" at bounding box center [333, 10] width 27 height 15
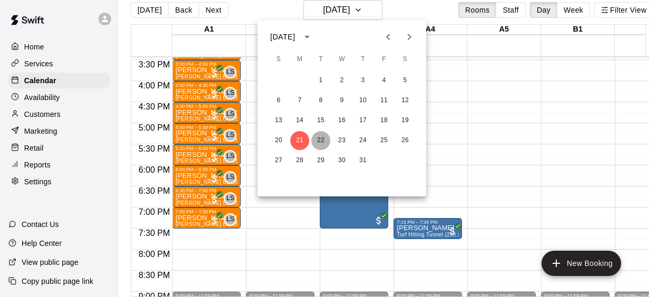
click at [317, 137] on button "22" at bounding box center [320, 140] width 19 height 19
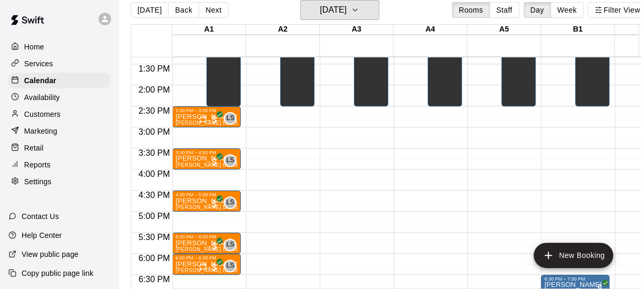
scroll to position [584, 0]
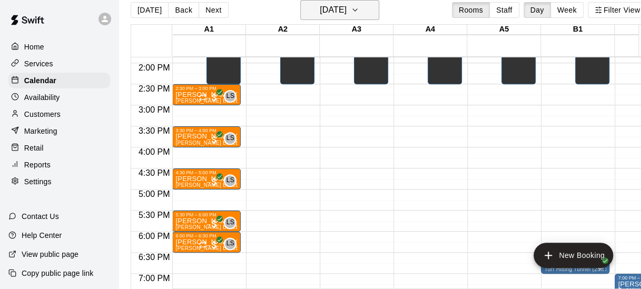
click at [347, 11] on h6 "[DATE]" at bounding box center [333, 10] width 27 height 15
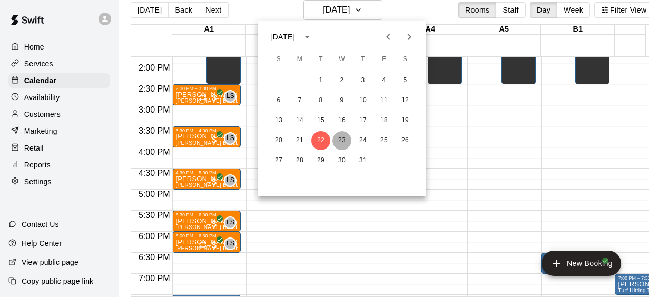
click at [341, 138] on button "23" at bounding box center [341, 140] width 19 height 19
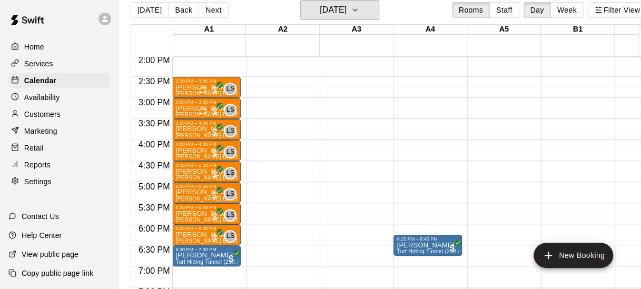
scroll to position [591, 0]
click at [347, 4] on h6 "[DATE]" at bounding box center [333, 10] width 27 height 15
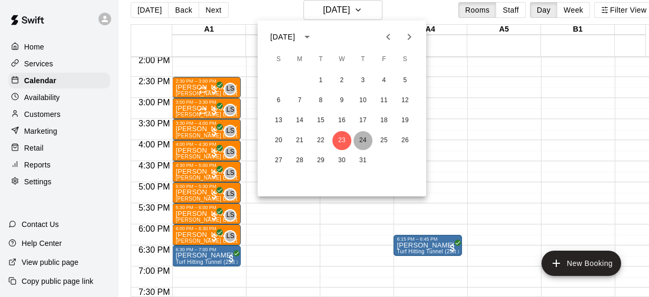
click at [361, 139] on button "24" at bounding box center [362, 140] width 19 height 19
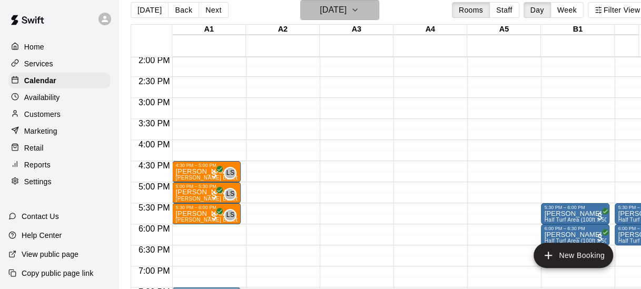
click at [347, 13] on h6 "[DATE]" at bounding box center [333, 10] width 27 height 15
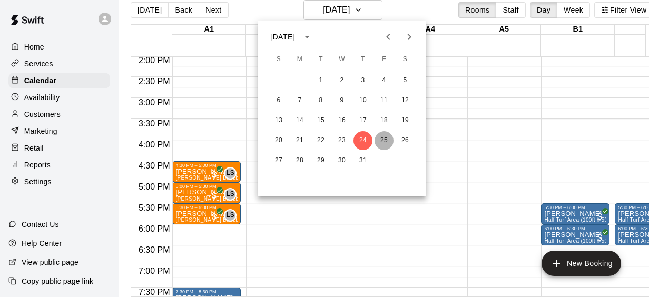
click at [382, 137] on button "25" at bounding box center [383, 140] width 19 height 19
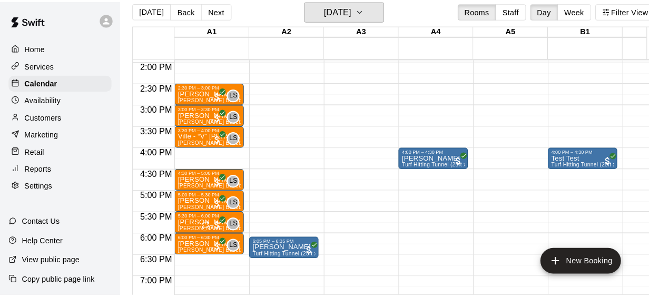
scroll to position [588, 0]
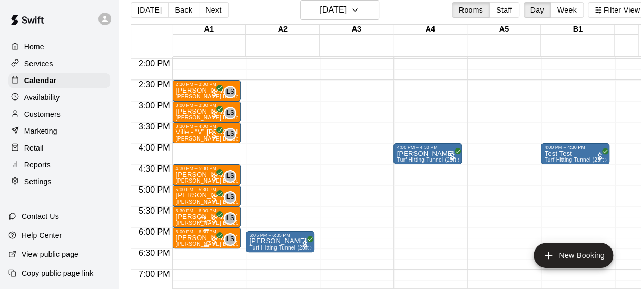
click at [194, 238] on p "[PERSON_NAME] (Hitting or Fielding) Baseball/Softball" at bounding box center [206, 238] width 62 height 0
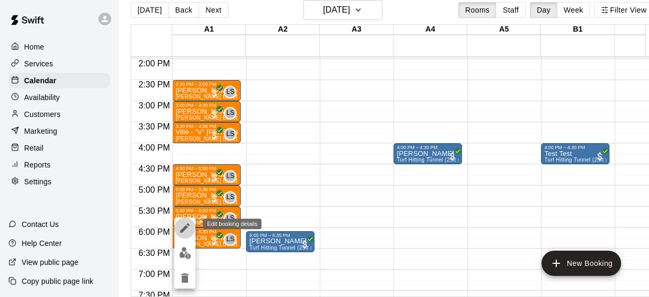
click at [181, 222] on icon "edit" at bounding box center [185, 228] width 13 height 13
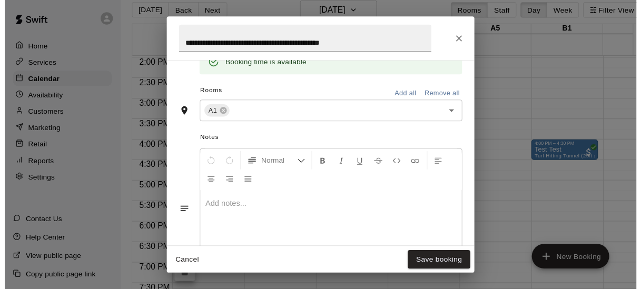
scroll to position [36, 0]
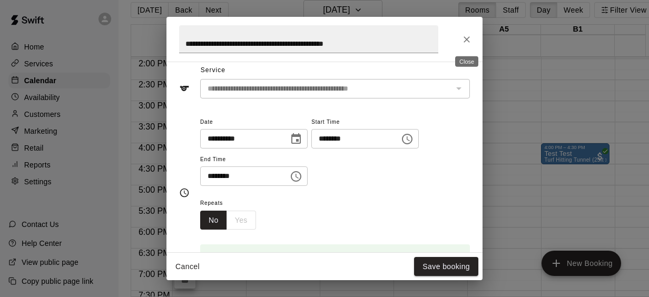
click at [467, 37] on icon "Close" at bounding box center [466, 39] width 11 height 11
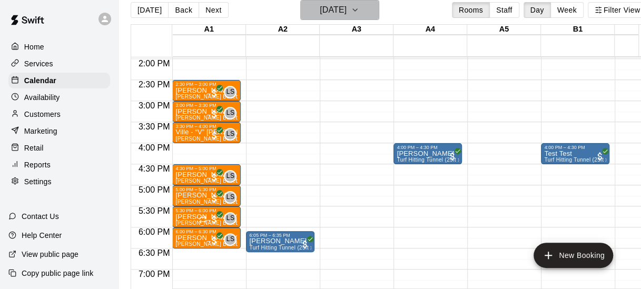
click at [340, 14] on h6 "[DATE]" at bounding box center [333, 10] width 27 height 15
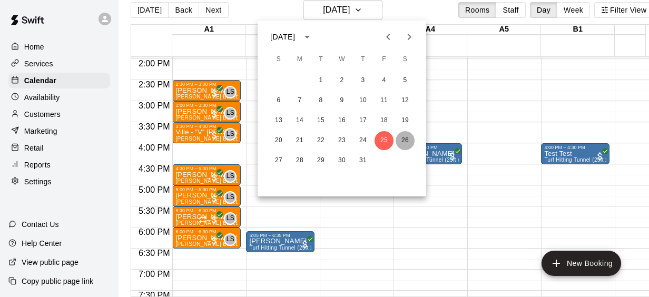
click at [408, 139] on button "26" at bounding box center [405, 140] width 19 height 19
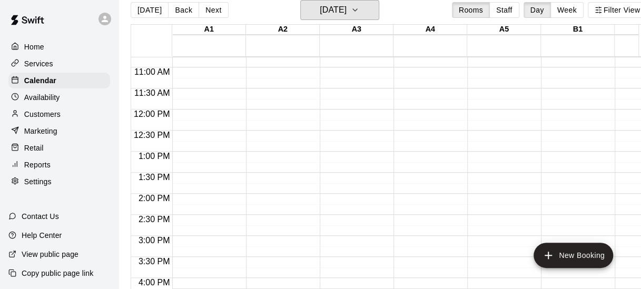
scroll to position [454, 0]
click at [345, 8] on h6 "[DATE]" at bounding box center [333, 10] width 27 height 15
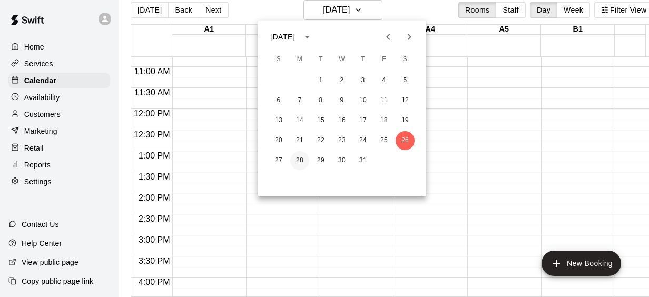
click at [298, 159] on button "28" at bounding box center [299, 160] width 19 height 19
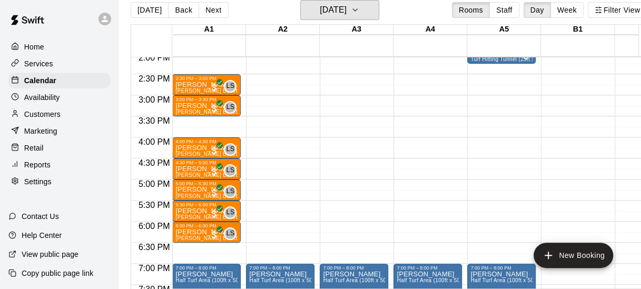
scroll to position [606, 0]
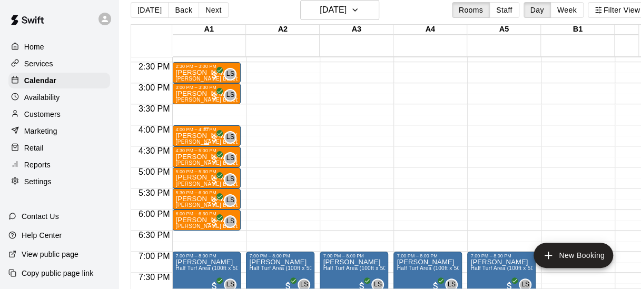
click at [197, 132] on div "4:00 PM – 4:30 PM" at bounding box center [206, 129] width 62 height 5
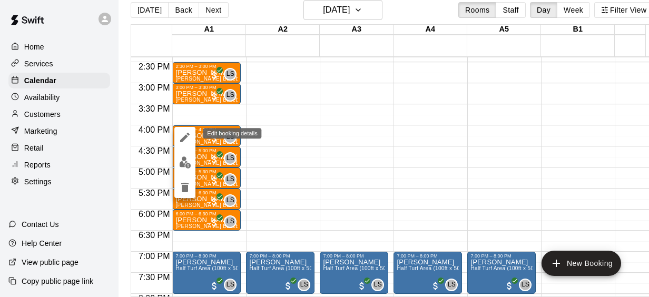
click at [179, 136] on icon "edit" at bounding box center [185, 137] width 13 height 13
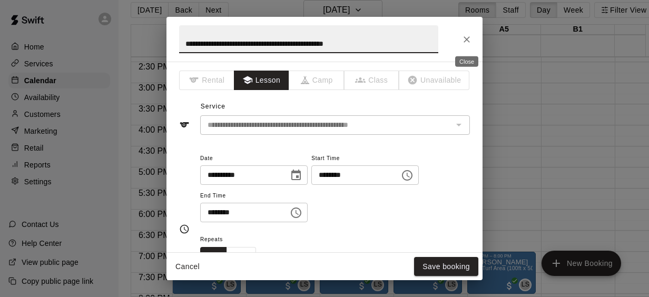
click at [465, 39] on icon "Close" at bounding box center [466, 39] width 11 height 11
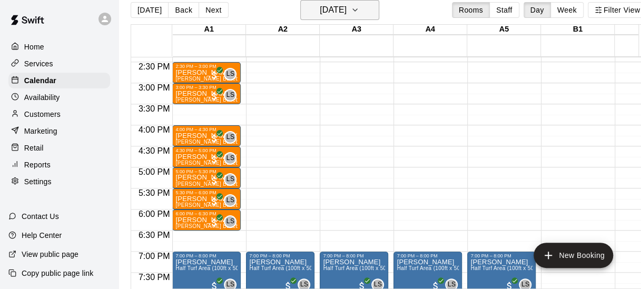
click at [336, 11] on h6 "[DATE]" at bounding box center [333, 10] width 27 height 15
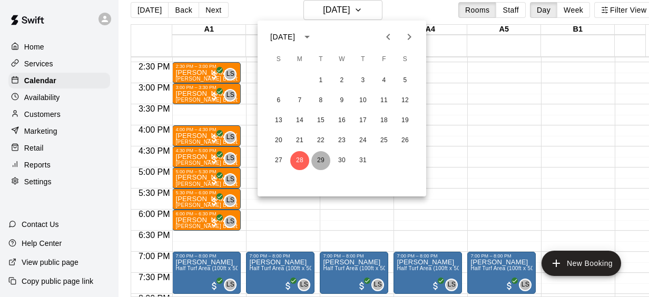
click at [321, 157] on button "29" at bounding box center [320, 160] width 19 height 19
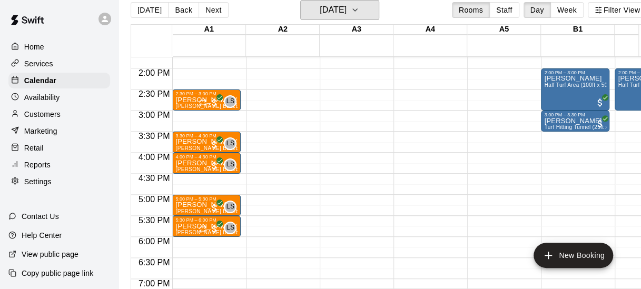
scroll to position [580, 0]
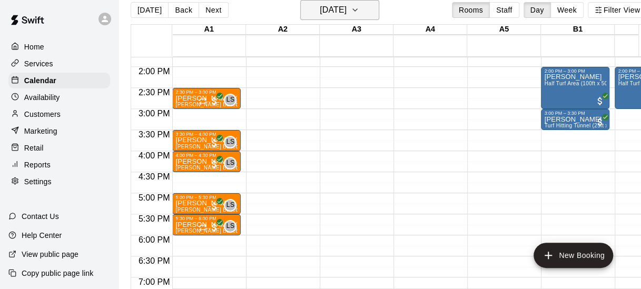
click at [347, 8] on h6 "[DATE]" at bounding box center [333, 10] width 27 height 15
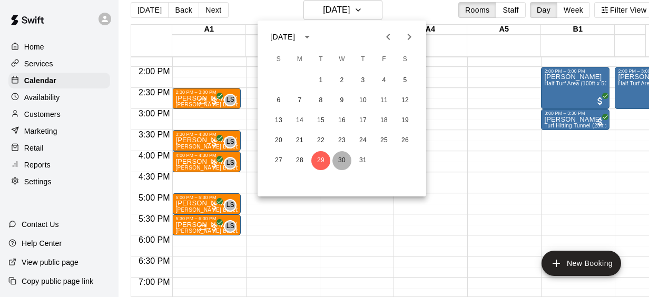
click at [343, 159] on button "30" at bounding box center [341, 160] width 19 height 19
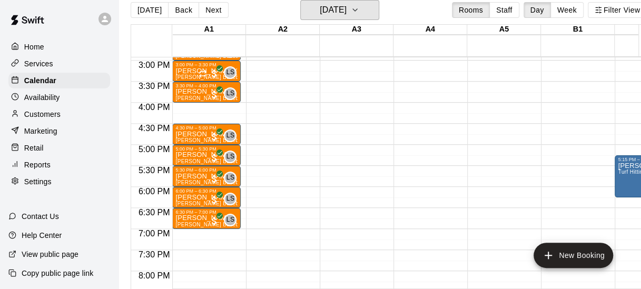
scroll to position [596, 0]
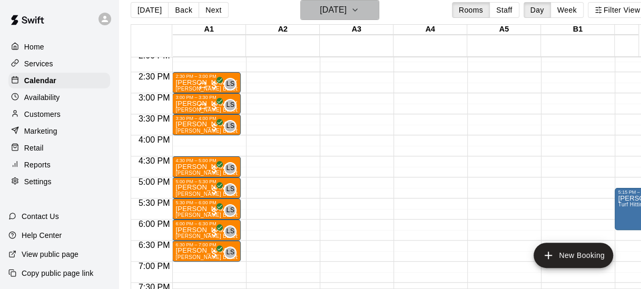
click at [334, 18] on button "[DATE]" at bounding box center [339, 10] width 79 height 20
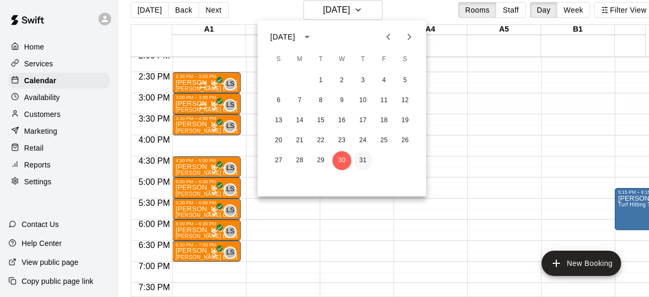
click at [359, 159] on button "31" at bounding box center [362, 160] width 19 height 19
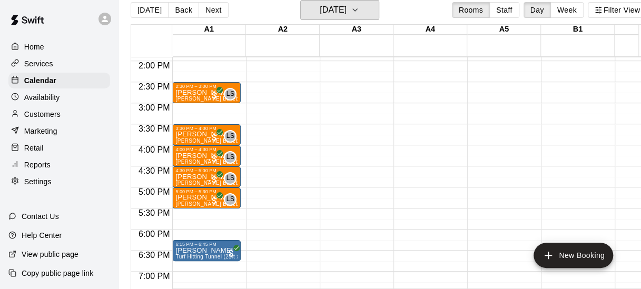
scroll to position [586, 0]
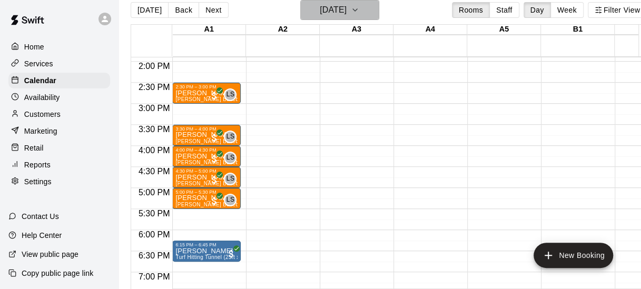
click at [343, 16] on h6 "[DATE]" at bounding box center [333, 10] width 27 height 15
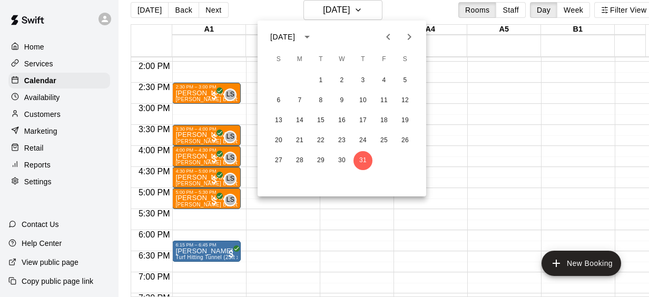
click at [492, 133] on div at bounding box center [324, 148] width 649 height 297
